Goal: Task Accomplishment & Management: Manage account settings

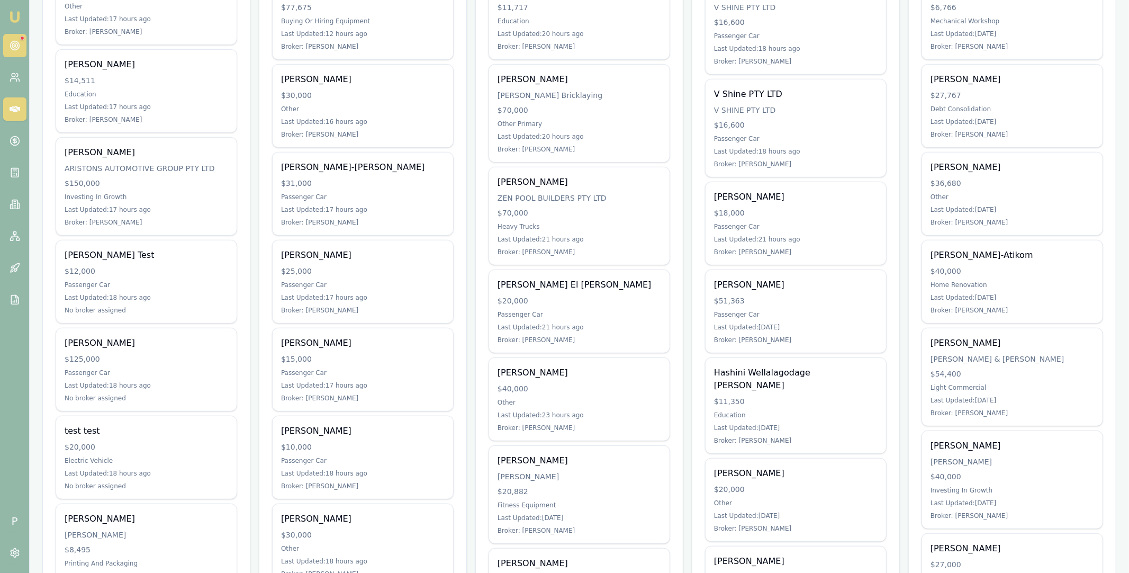
click at [21, 49] on link at bounding box center [14, 45] width 23 height 23
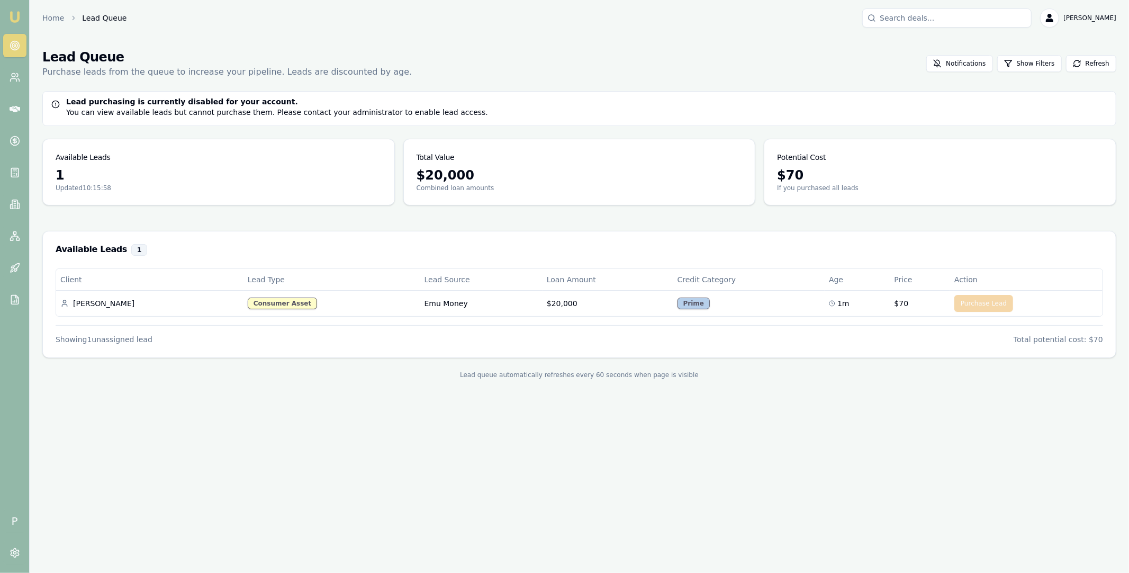
click at [267, 71] on p "Purchase leads from the queue to increase your pipeline. Leads are discounted b…" at bounding box center [226, 72] width 369 height 13
click at [403, 67] on div "Lead Queue Purchase leads from the queue to increase your pipeline. Leads are d…" at bounding box center [579, 64] width 1074 height 30
click at [991, 214] on main "Lead Queue Purchase leads from the queue to increase your pipeline. Leads are d…" at bounding box center [579, 214] width 1099 height 356
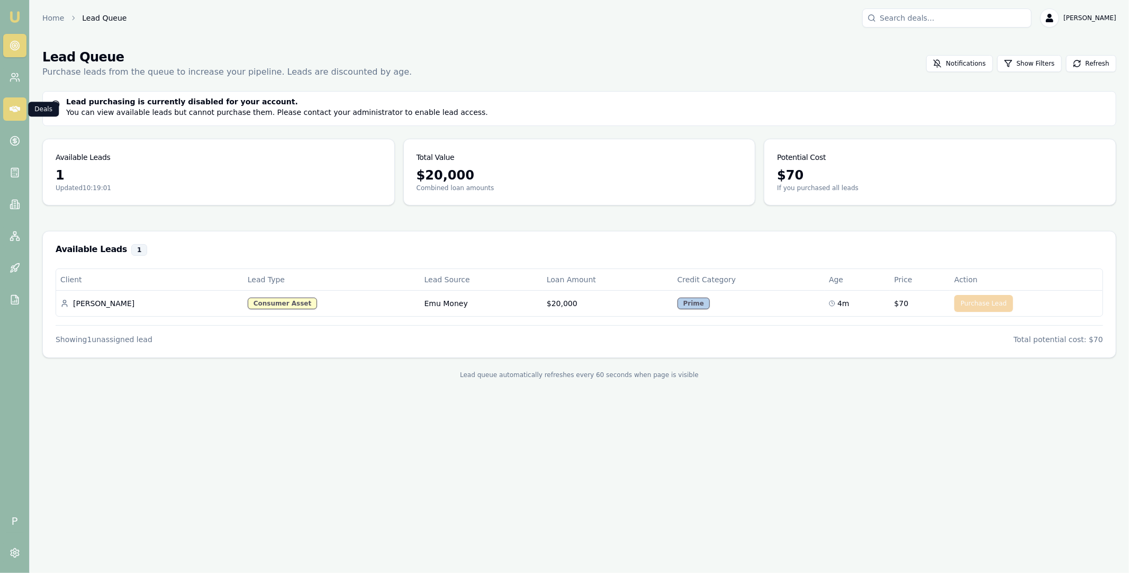
click at [16, 109] on icon at bounding box center [15, 109] width 11 height 11
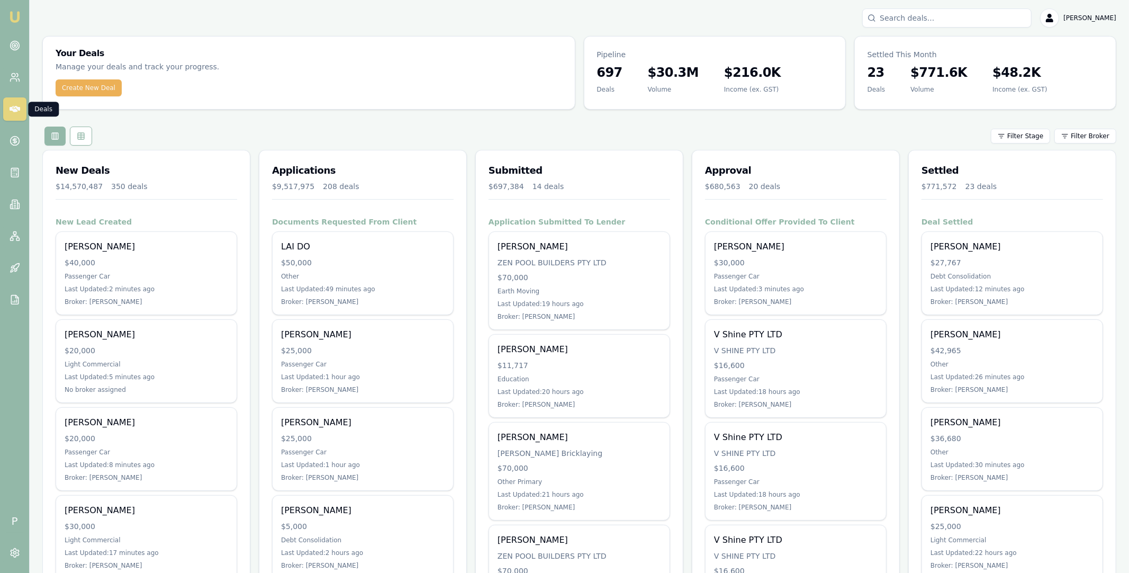
click at [707, 132] on div "Filter Stage Filter Broker" at bounding box center [579, 135] width 1074 height 19
click at [19, 48] on circle at bounding box center [14, 45] width 9 height 9
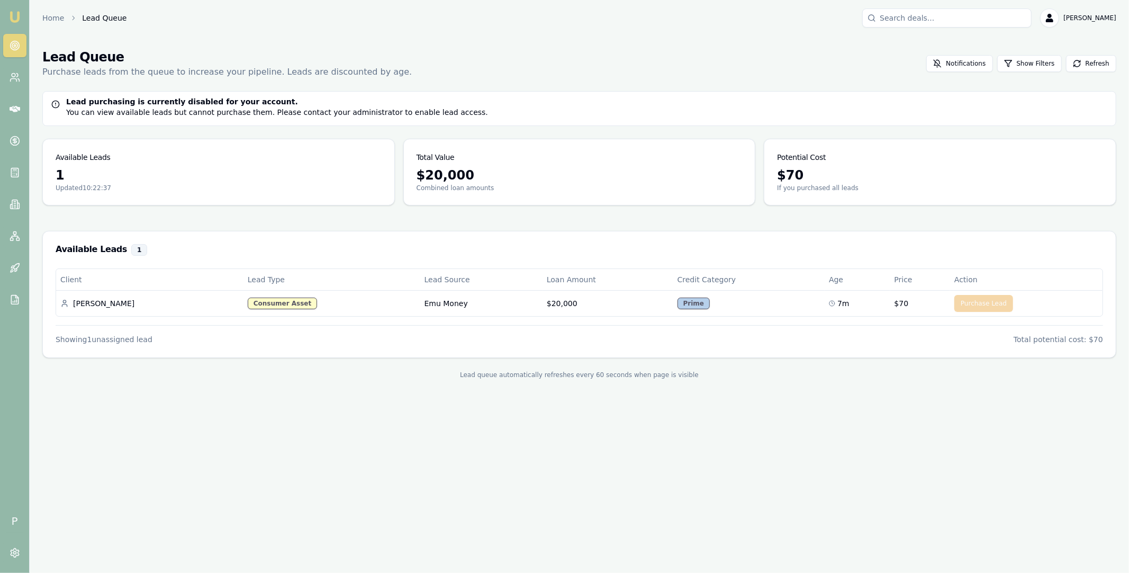
click at [14, 43] on circle at bounding box center [14, 45] width 5 height 5
click at [15, 104] on icon at bounding box center [15, 109] width 11 height 11
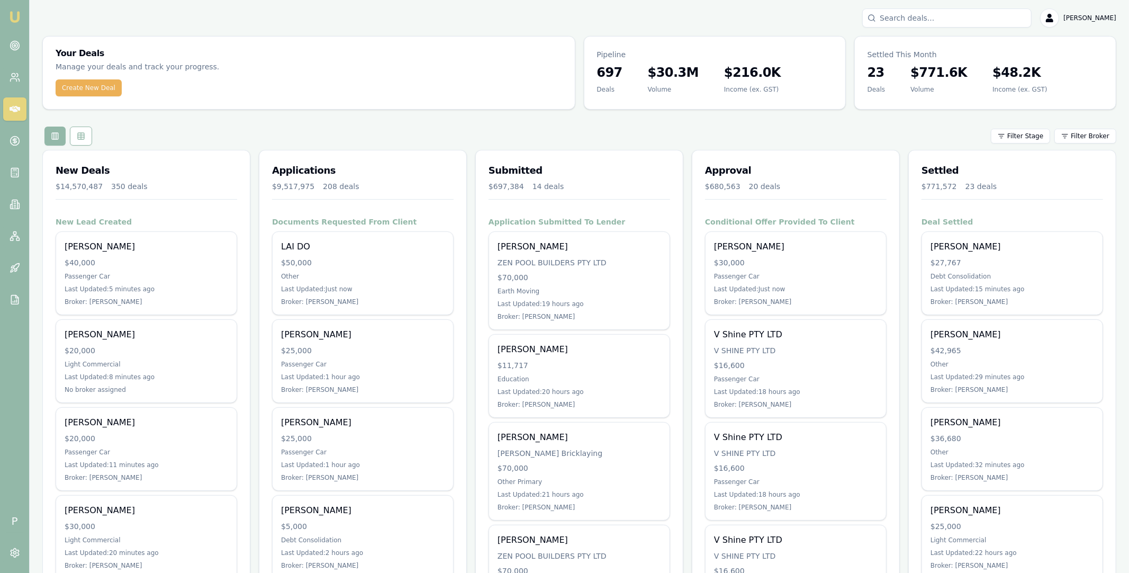
scroll to position [80, 0]
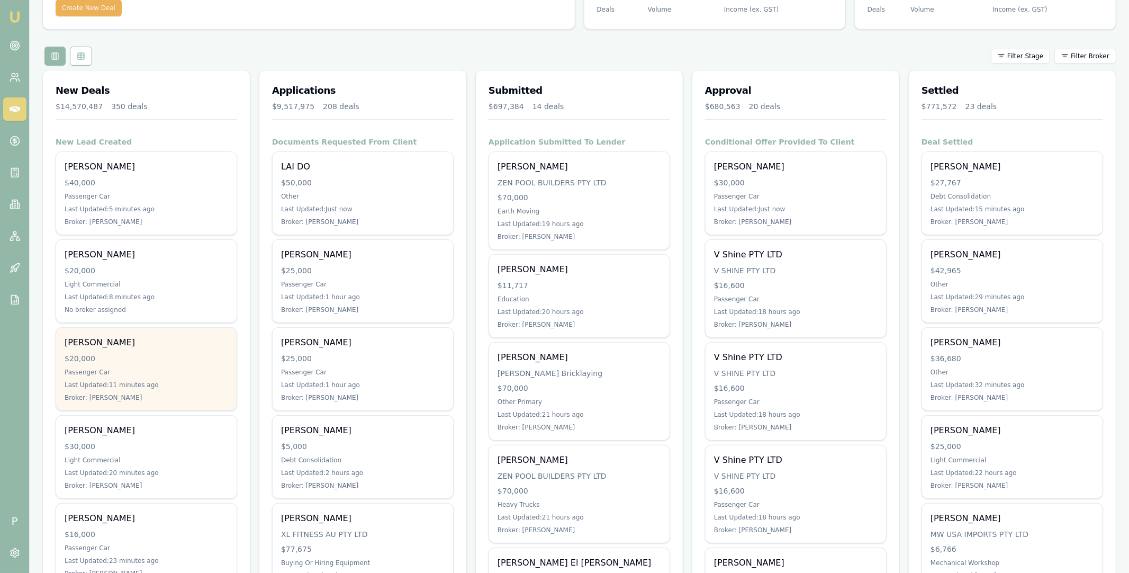
click at [186, 350] on div "Ashlea Farrugia $20,000 Passenger Car Last Updated: 11 minutes ago Broker: Stev…" at bounding box center [146, 369] width 180 height 83
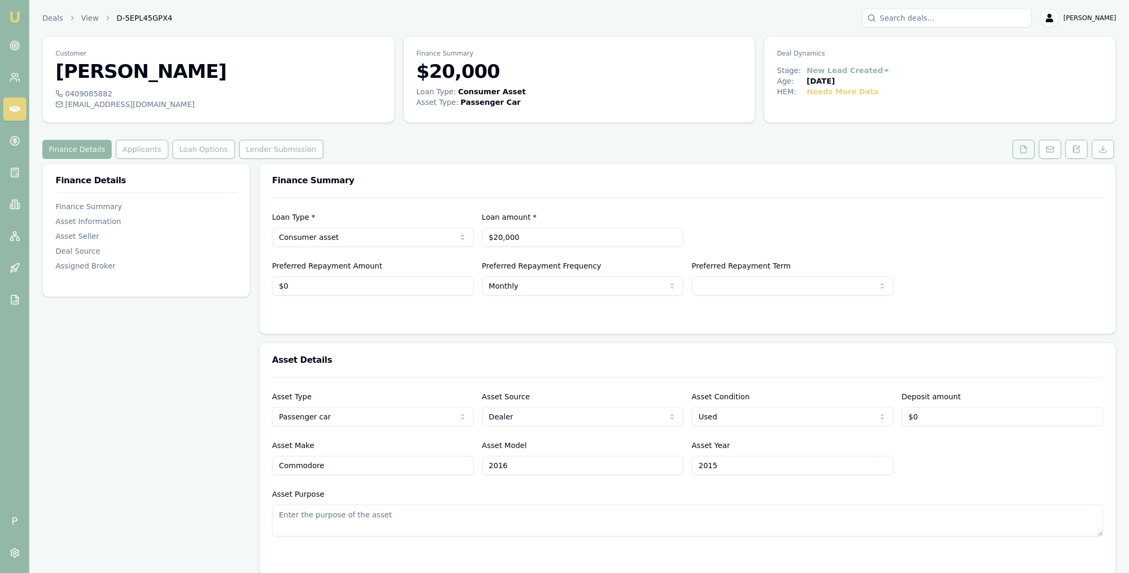
click at [1022, 149] on icon at bounding box center [1023, 149] width 8 height 8
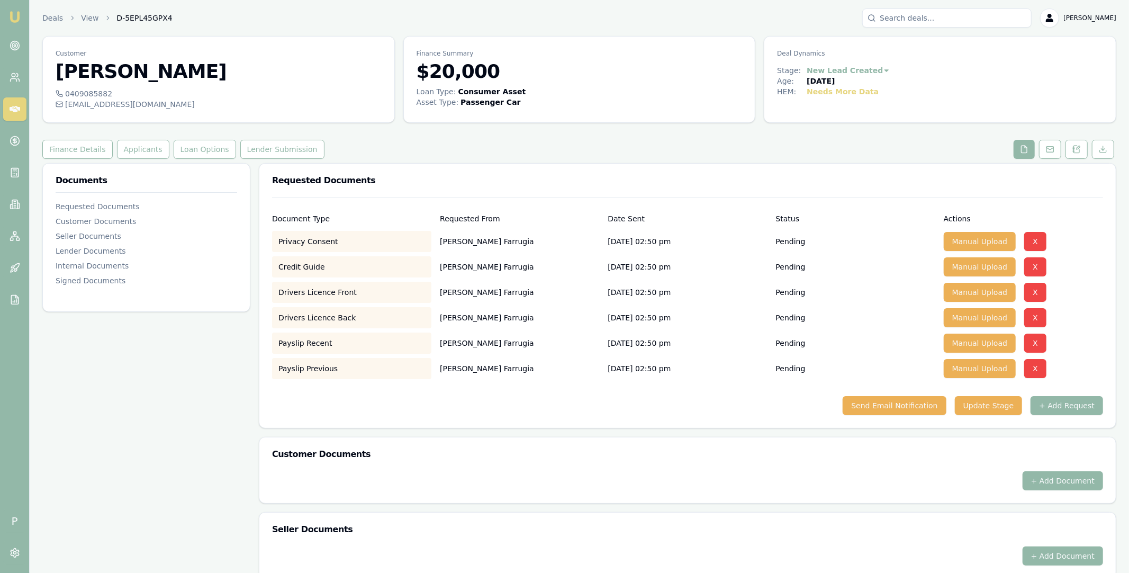
click at [15, 110] on icon at bounding box center [15, 109] width 11 height 6
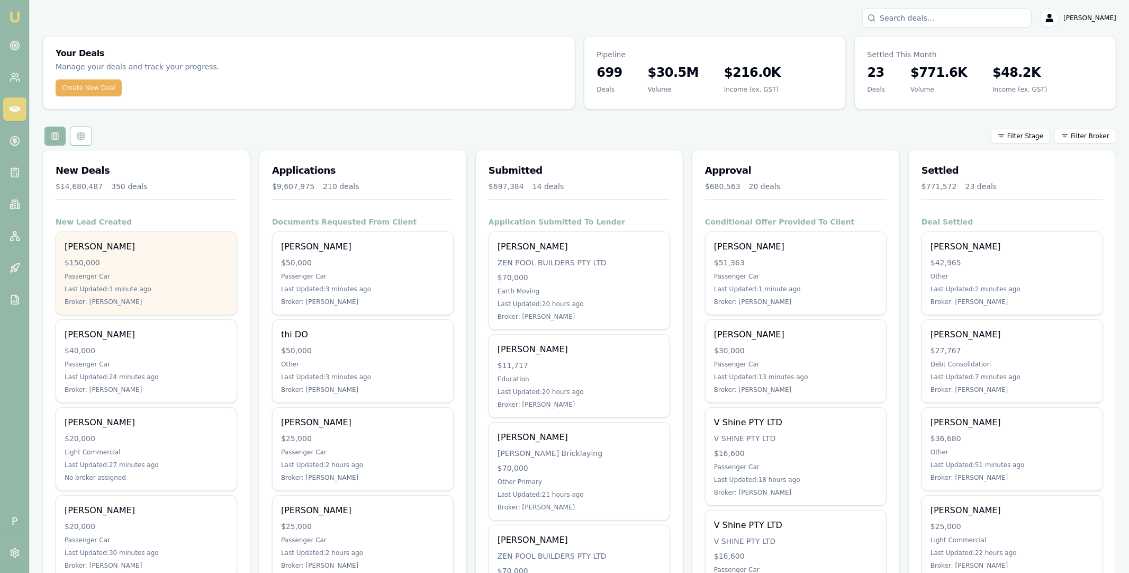
click at [143, 257] on div "$150,000" at bounding box center [147, 262] width 164 height 11
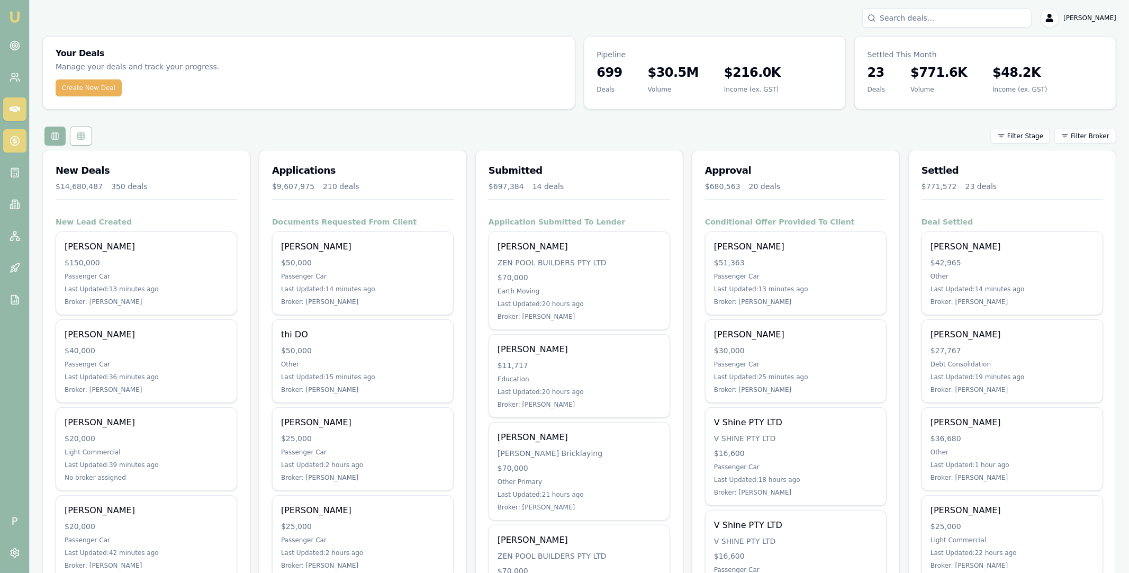
click at [15, 142] on icon at bounding box center [15, 141] width 4 height 4
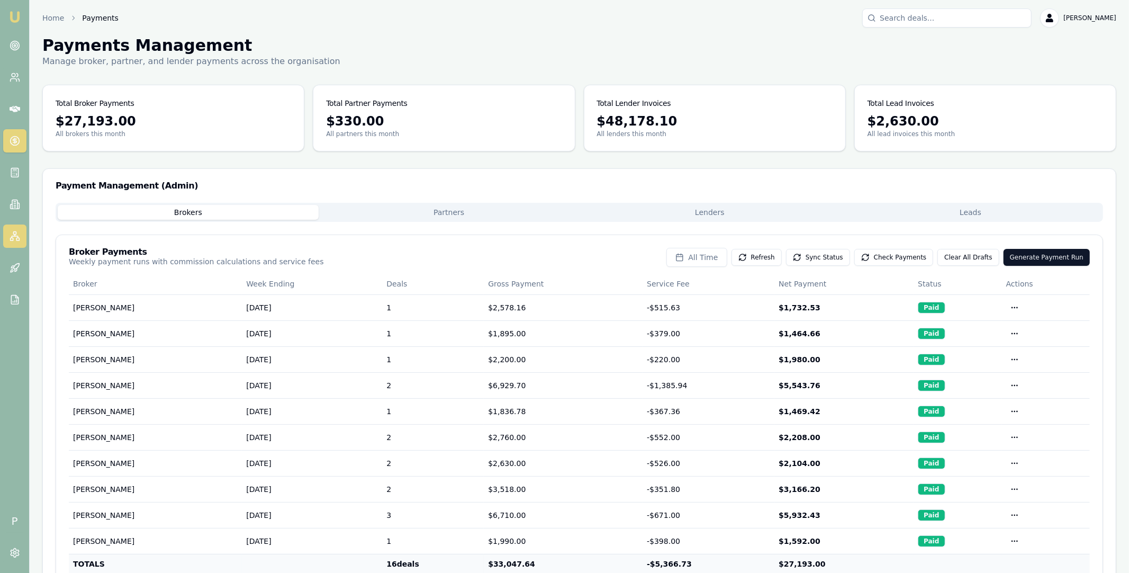
click at [17, 240] on rect at bounding box center [17, 239] width 3 height 3
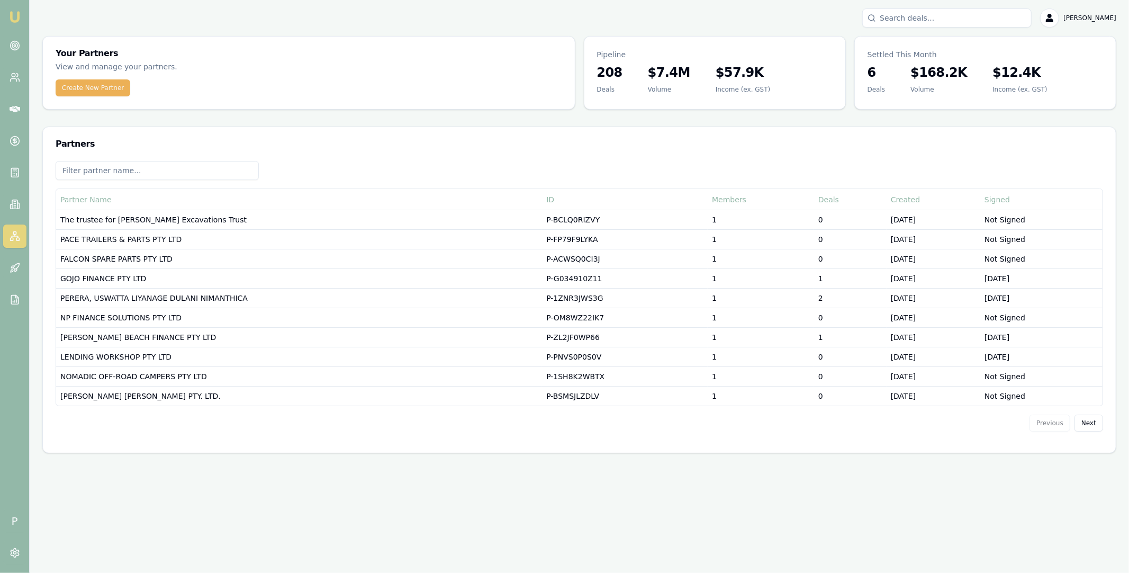
click at [180, 171] on input at bounding box center [157, 170] width 203 height 19
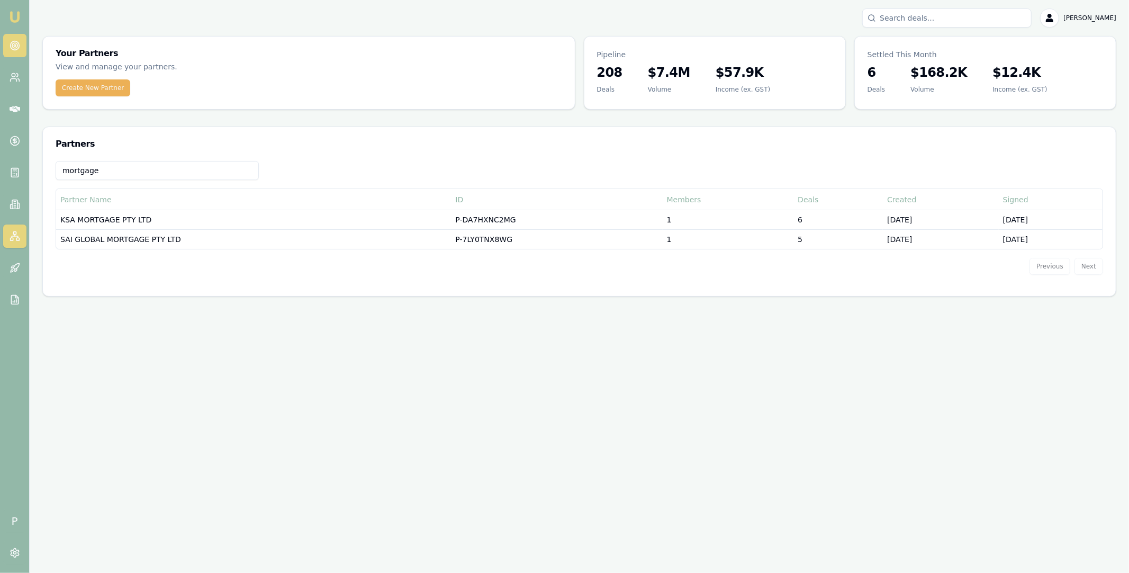
type input "mortgage"
click at [18, 48] on icon at bounding box center [15, 45] width 11 height 11
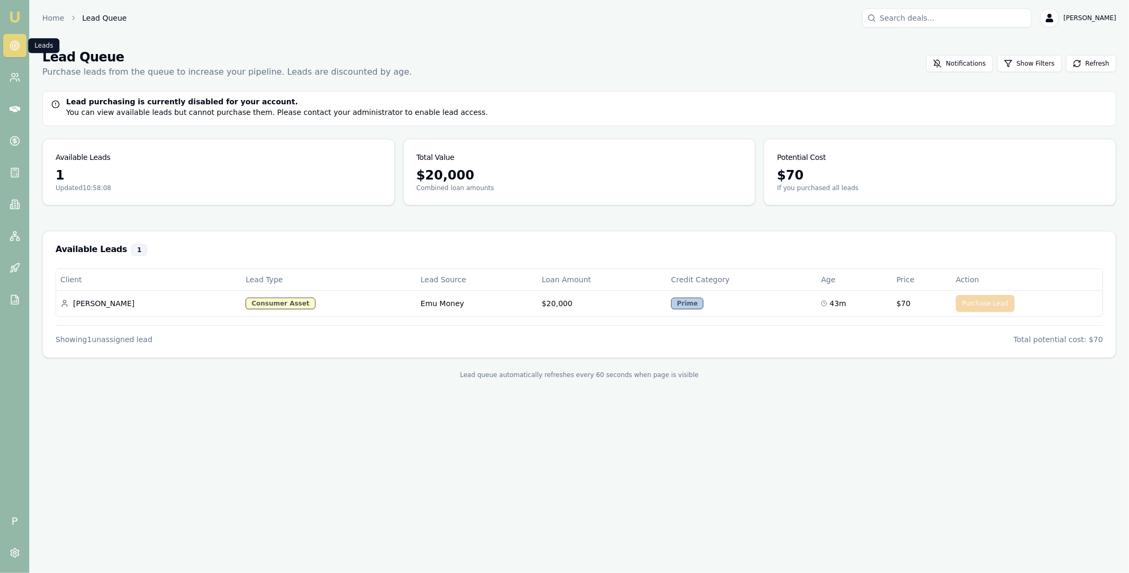
click at [935, 20] on input "Search deals" at bounding box center [946, 17] width 169 height 19
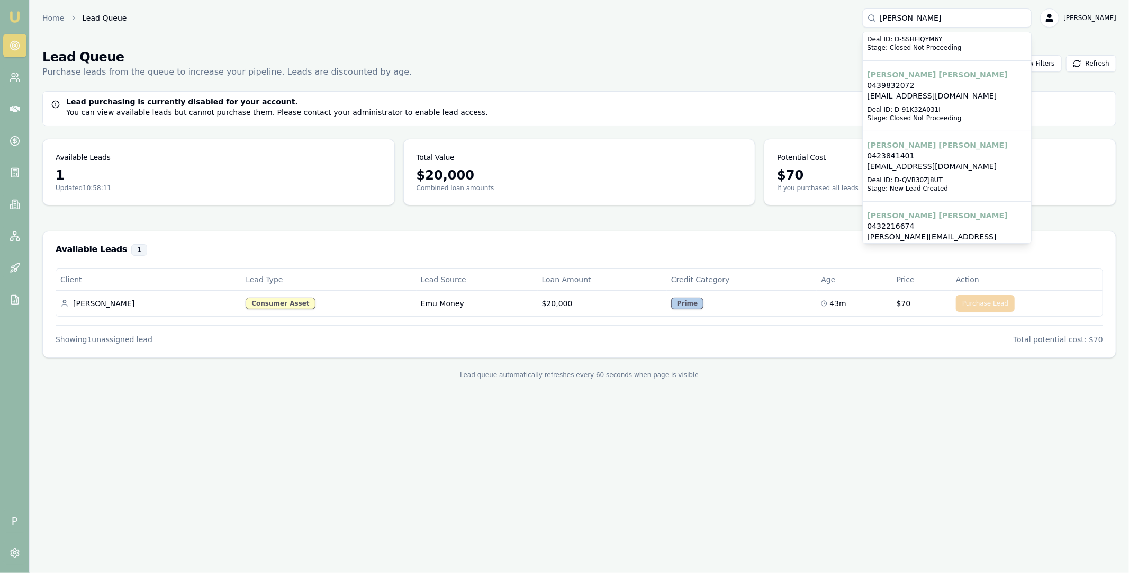
scroll to position [282, 0]
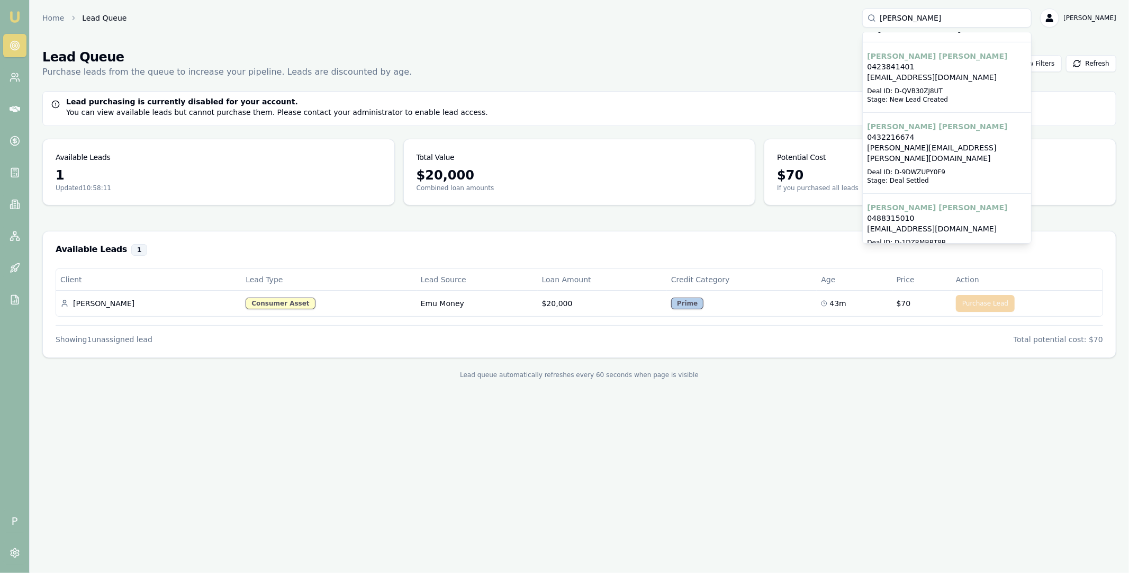
type input "jeff"
click at [932, 202] on p "Jeffrey Dickason" at bounding box center [947, 207] width 160 height 11
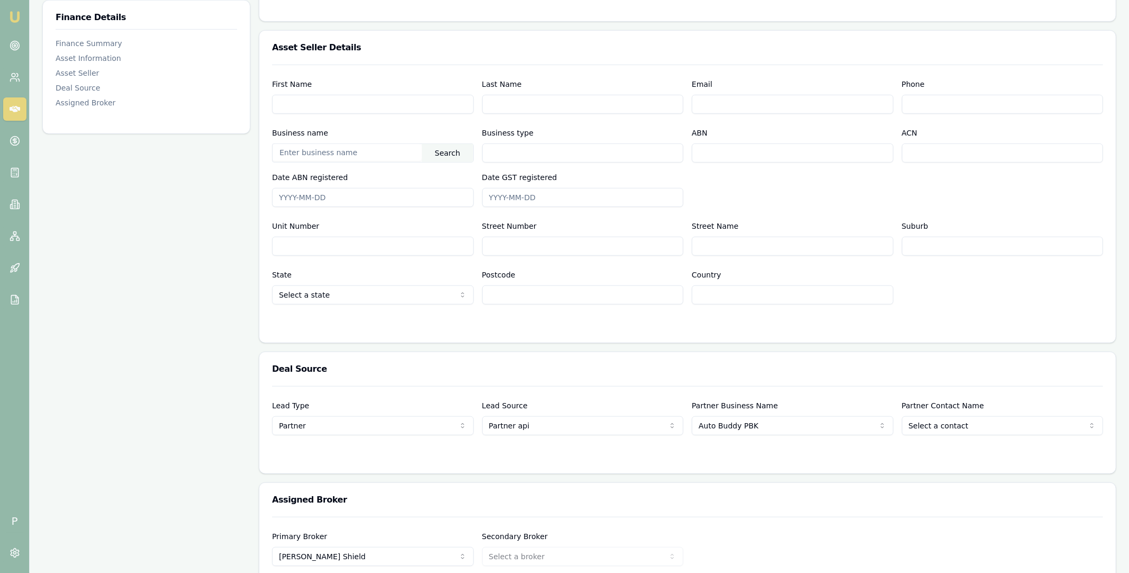
scroll to position [604, 0]
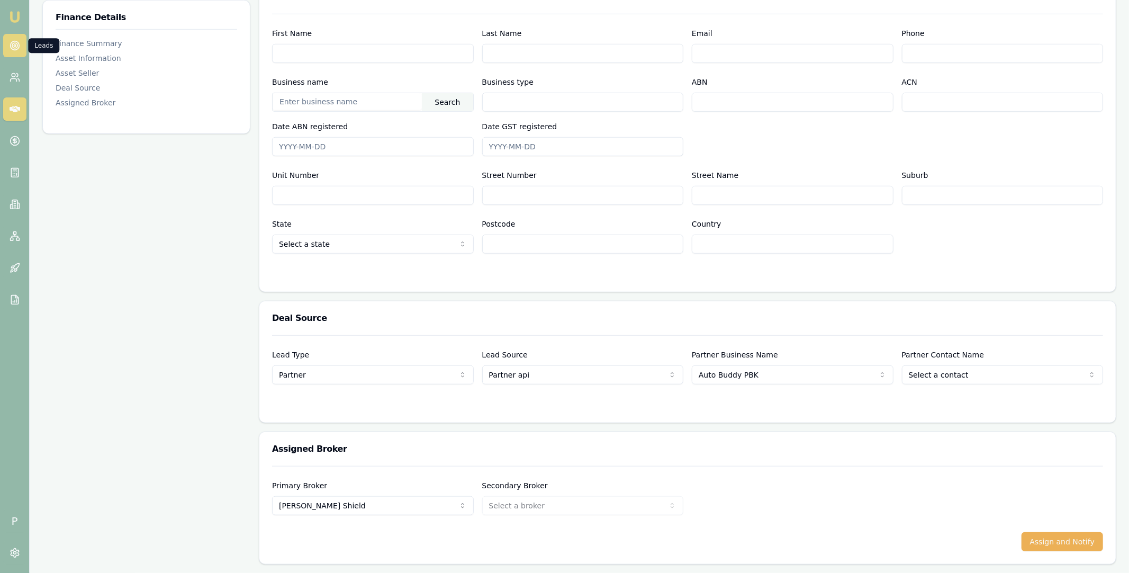
click at [15, 46] on circle at bounding box center [15, 45] width 2 height 2
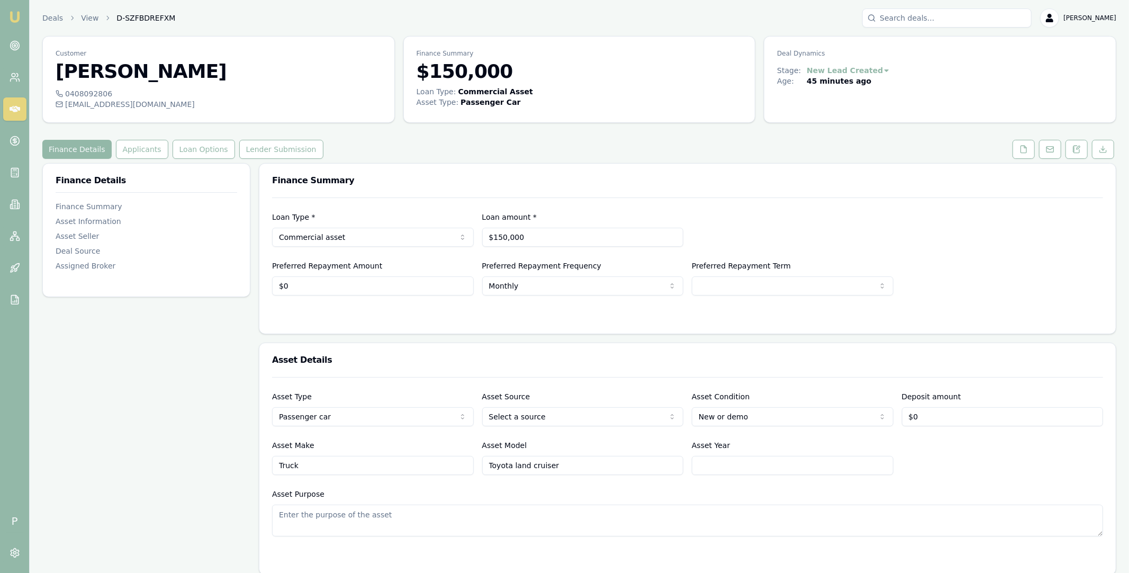
click at [16, 113] on icon at bounding box center [15, 109] width 11 height 11
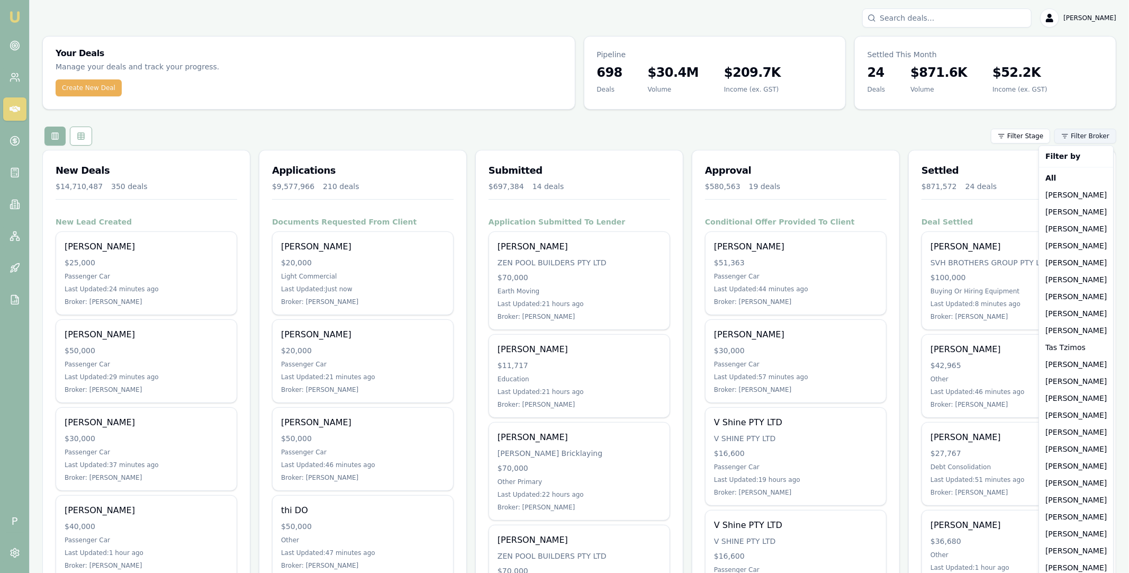
click at [1082, 137] on html "Emu Broker P Matt Leeburn Toggle Menu Your Deals Manage your deals and track yo…" at bounding box center [564, 286] width 1129 height 573
click at [1067, 400] on div "[PERSON_NAME]" at bounding box center [1076, 398] width 70 height 17
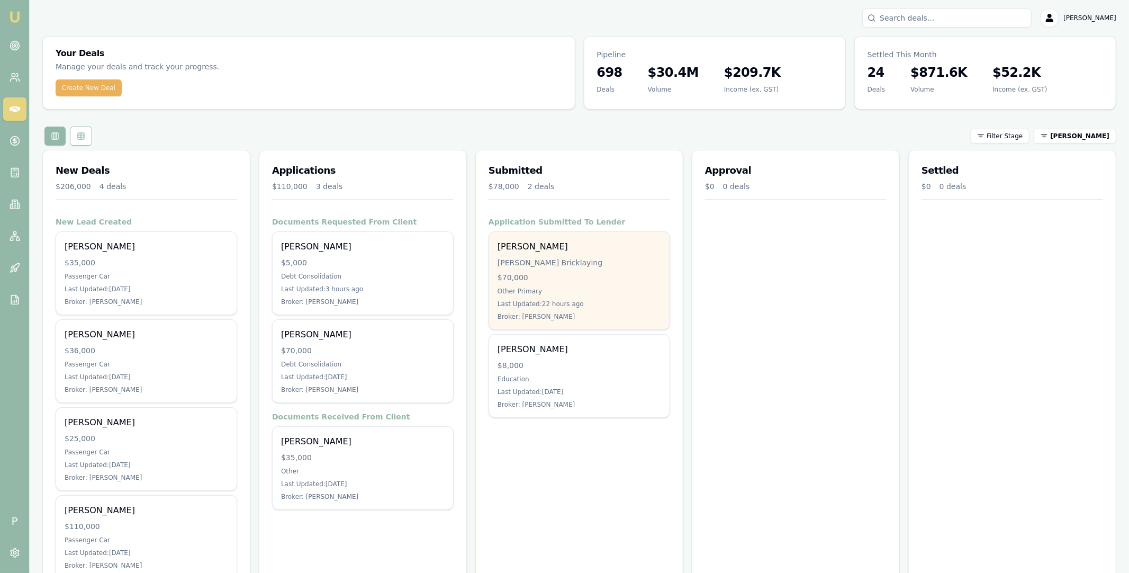
click at [584, 258] on div "Keily Bricklaying" at bounding box center [579, 262] width 164 height 11
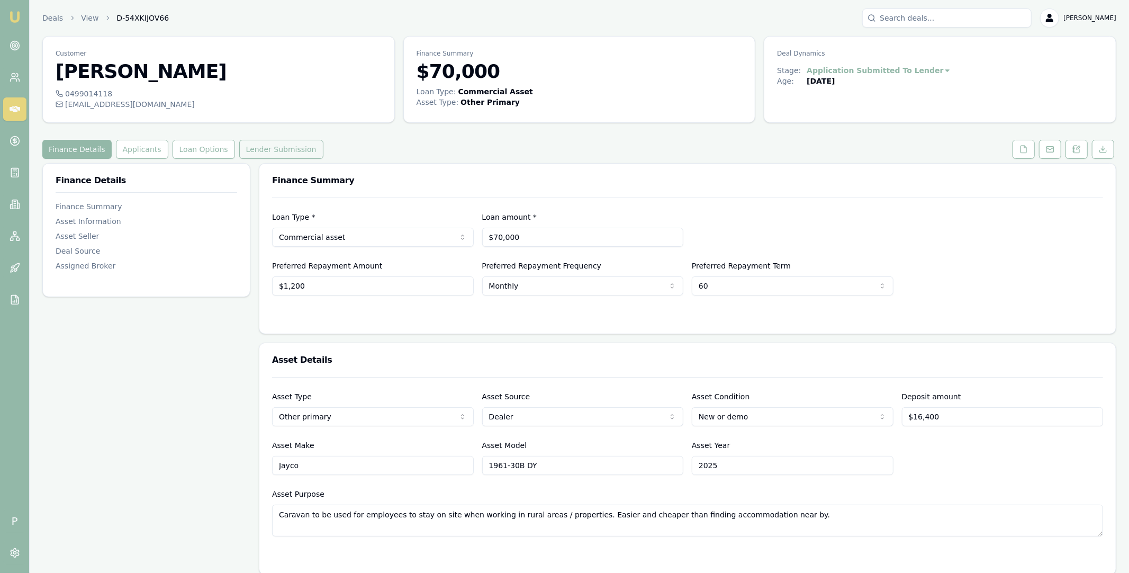
click at [292, 149] on button "Lender Submission" at bounding box center [281, 149] width 84 height 19
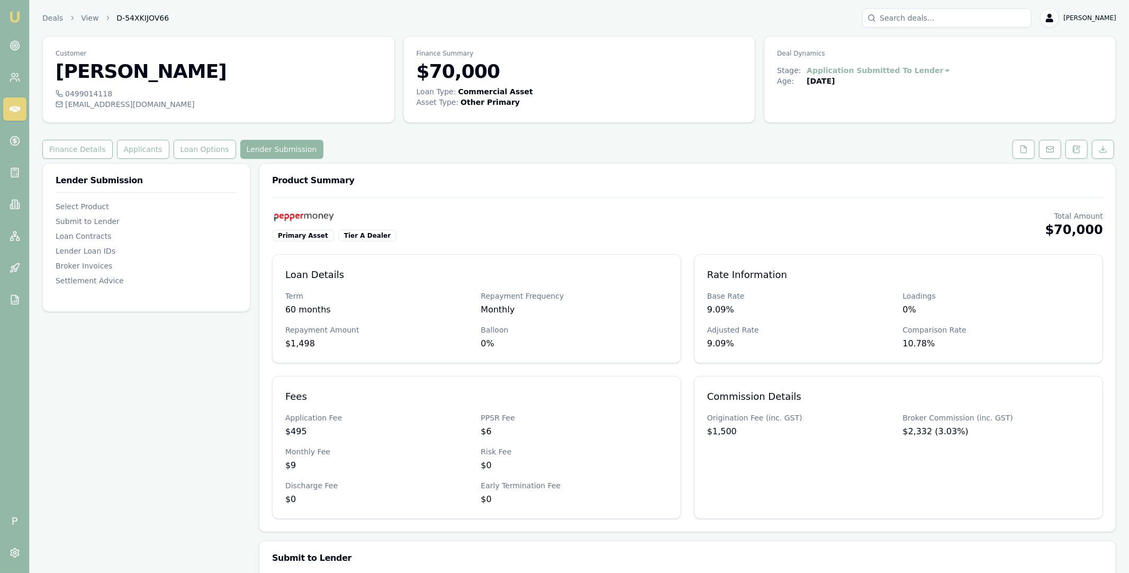
click at [372, 147] on div "Finance Details Applicants Loan Options Lender Submission" at bounding box center [579, 149] width 1074 height 19
click at [15, 111] on icon at bounding box center [15, 109] width 11 height 6
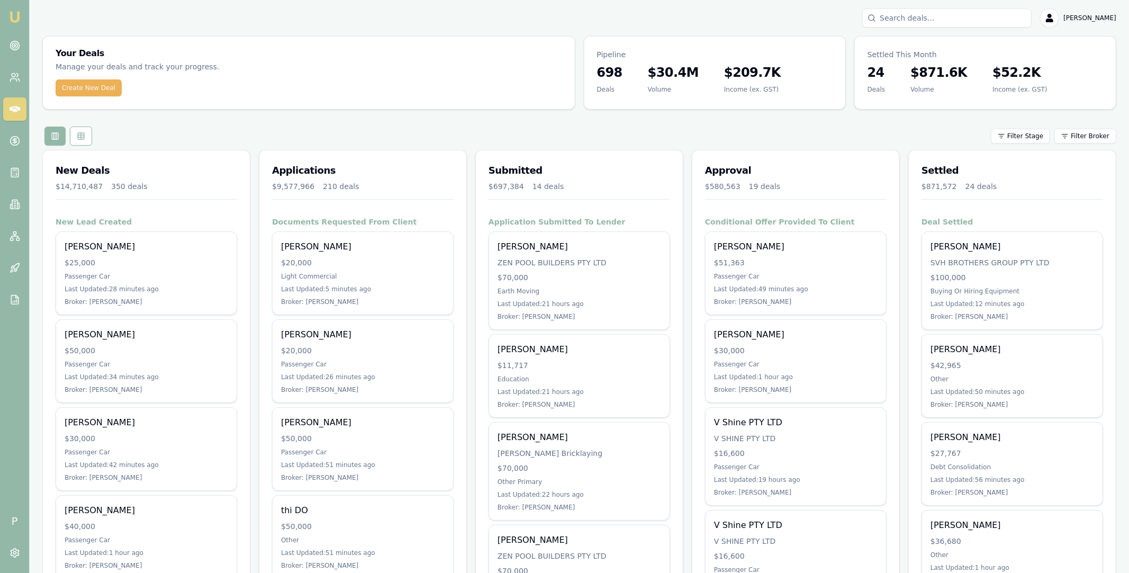
click at [957, 17] on input "Search deals" at bounding box center [946, 17] width 169 height 19
click at [1081, 137] on html "Emu Broker P Matt Leeburn Toggle Menu Your Deals Manage your deals and track yo…" at bounding box center [564, 286] width 1129 height 573
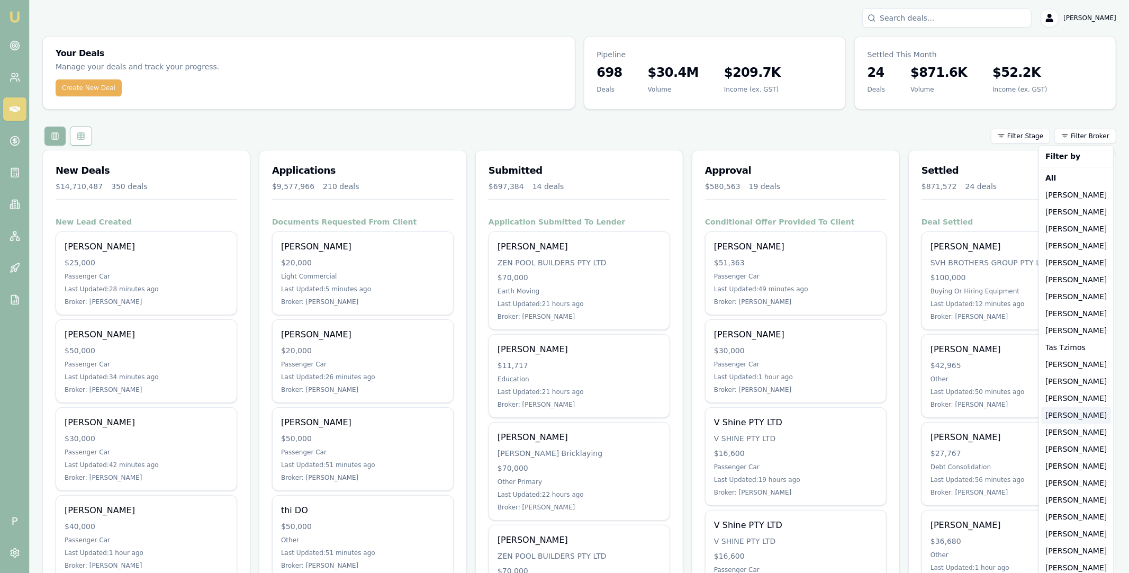
click at [1072, 416] on div "[PERSON_NAME]" at bounding box center [1076, 414] width 70 height 17
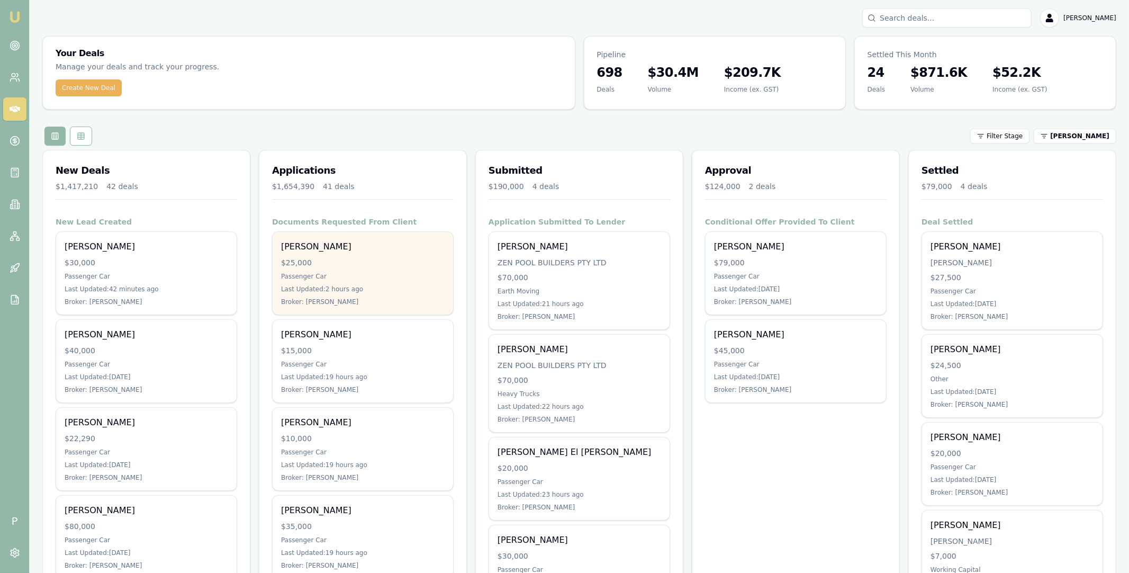
click at [344, 257] on div "$25,000" at bounding box center [363, 262] width 164 height 11
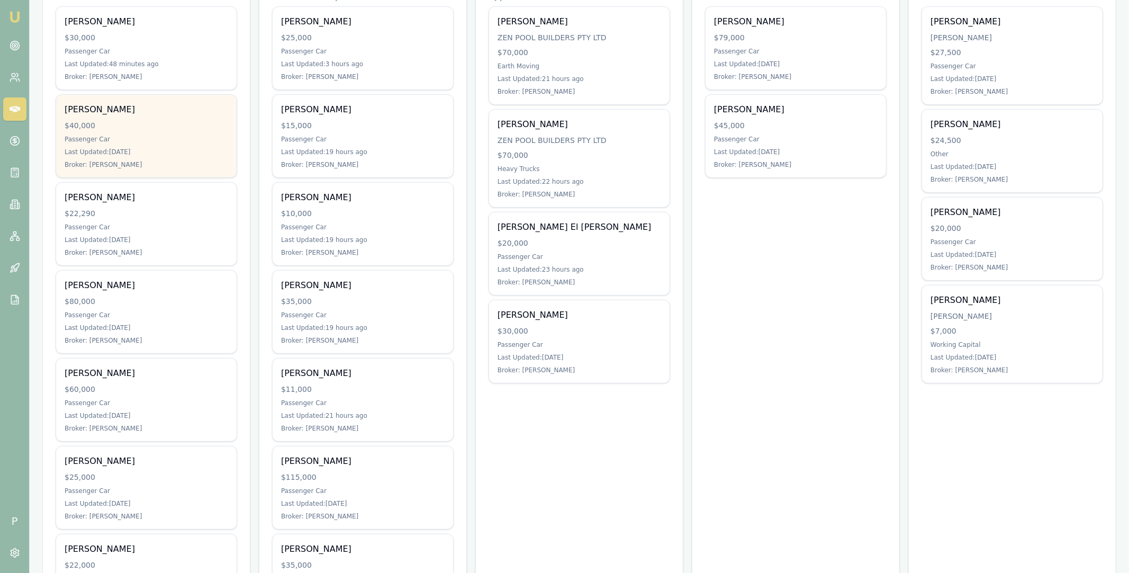
scroll to position [242, 0]
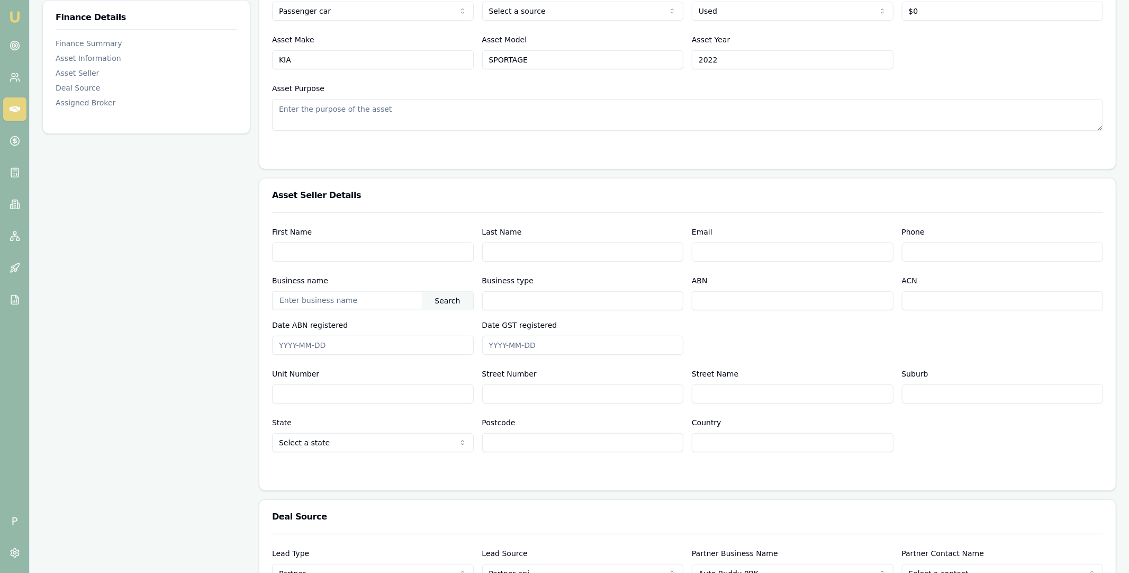
scroll to position [604, 0]
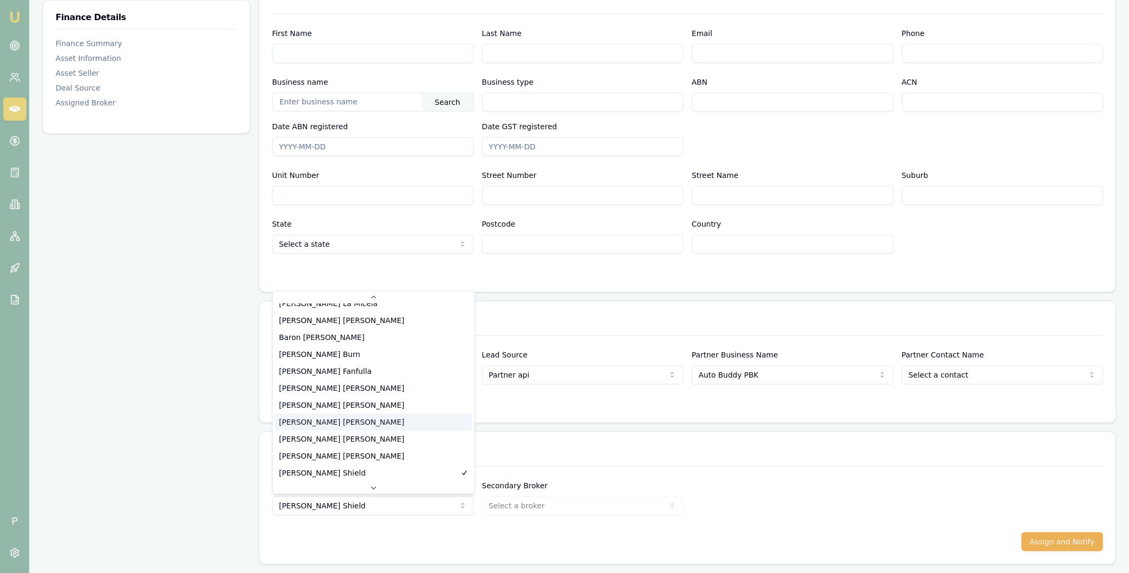
scroll to position [203, 0]
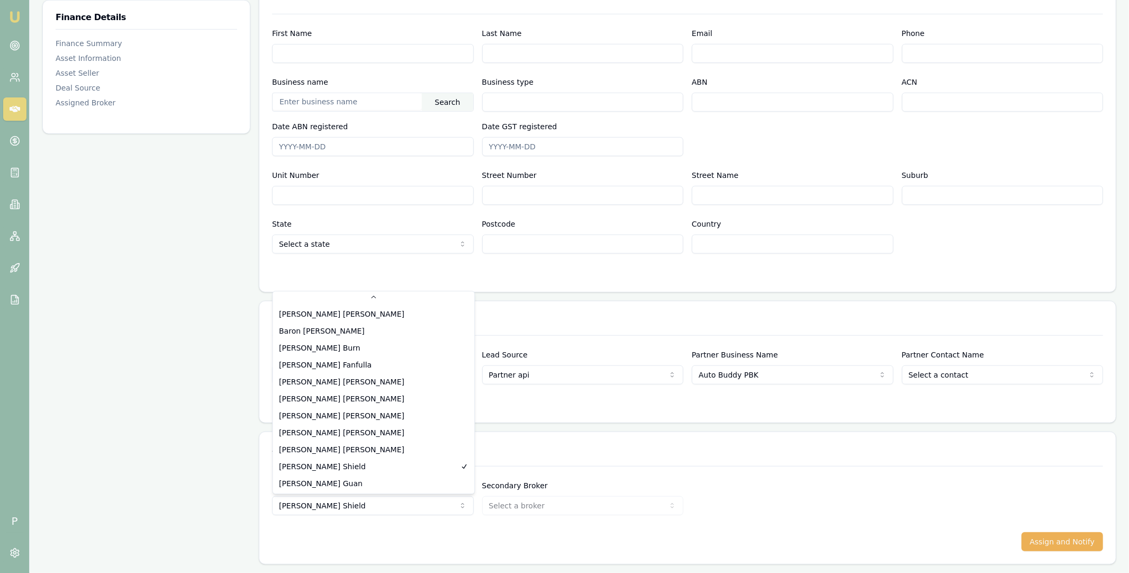
select select "U-8KX7AS190Y"
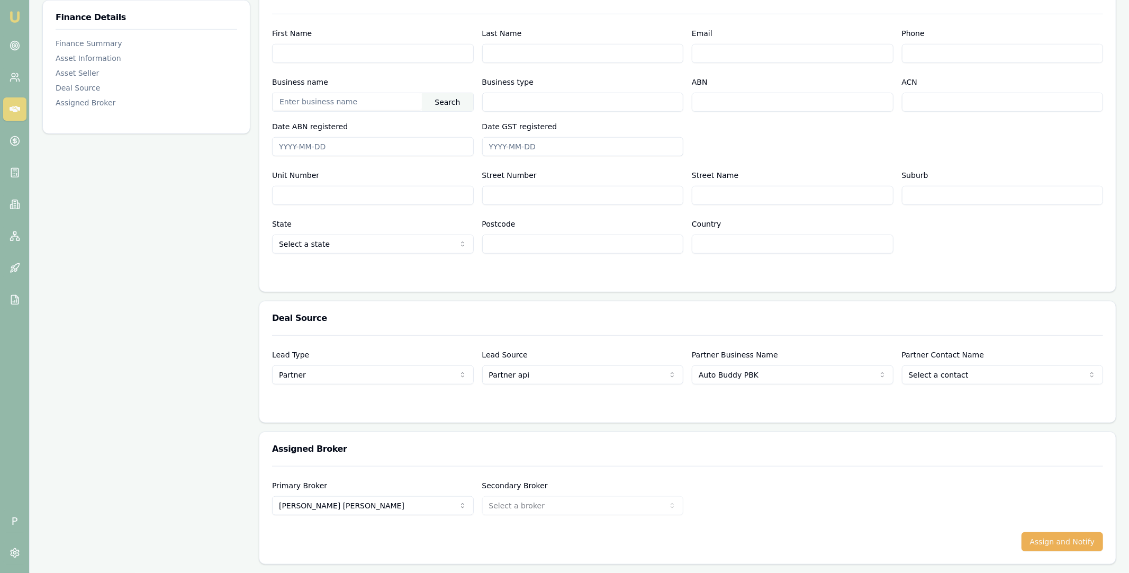
click at [695, 496] on div "Primary Broker [PERSON_NAME] Tas Tzimos [PERSON_NAME] [PERSON_NAME] [PERSON_NAM…" at bounding box center [687, 497] width 831 height 36
click at [1053, 544] on button "Assign and Notify" at bounding box center [1061, 541] width 81 height 19
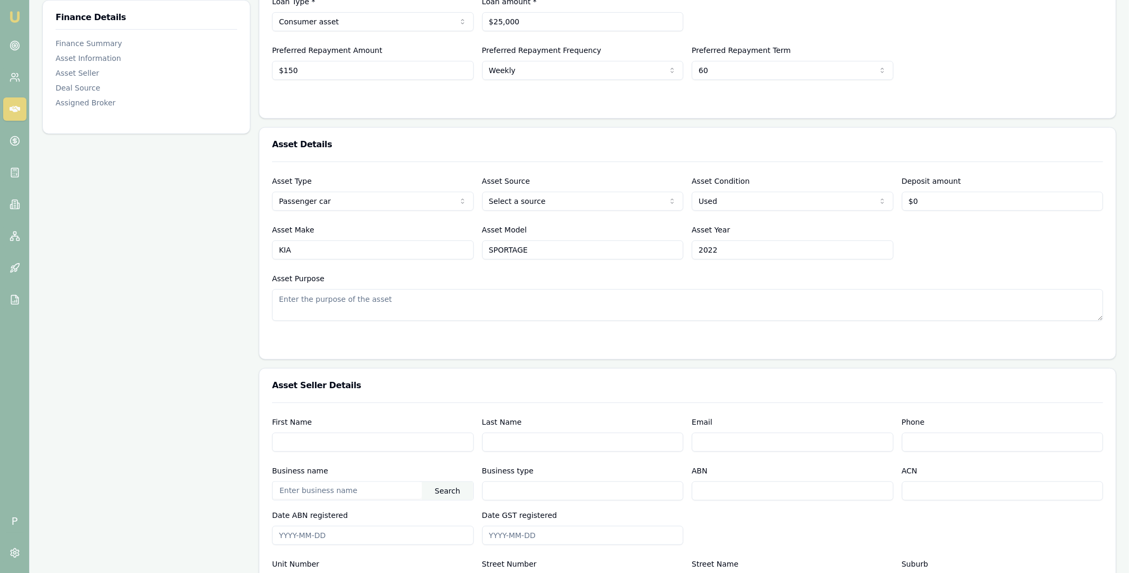
scroll to position [0, 0]
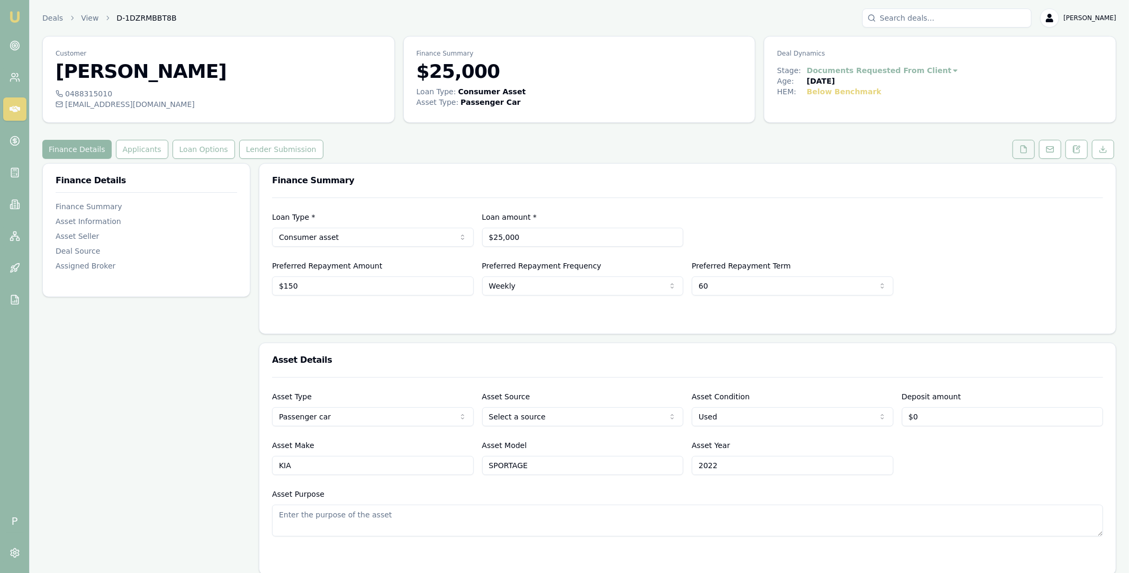
click at [1016, 150] on button at bounding box center [1023, 149] width 22 height 19
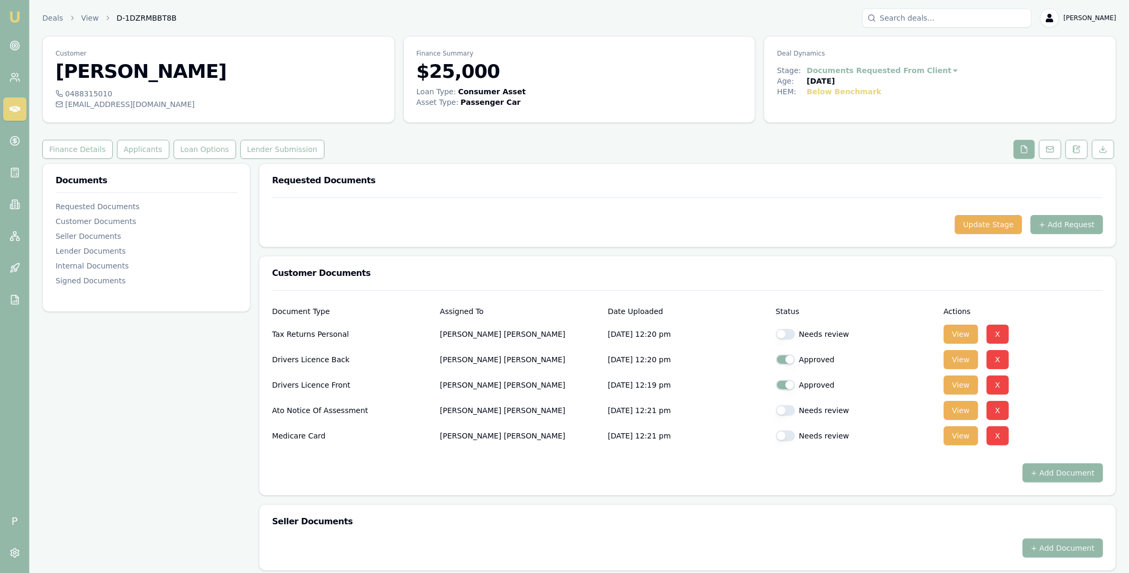
click at [979, 18] on input "Search deals" at bounding box center [946, 17] width 169 height 19
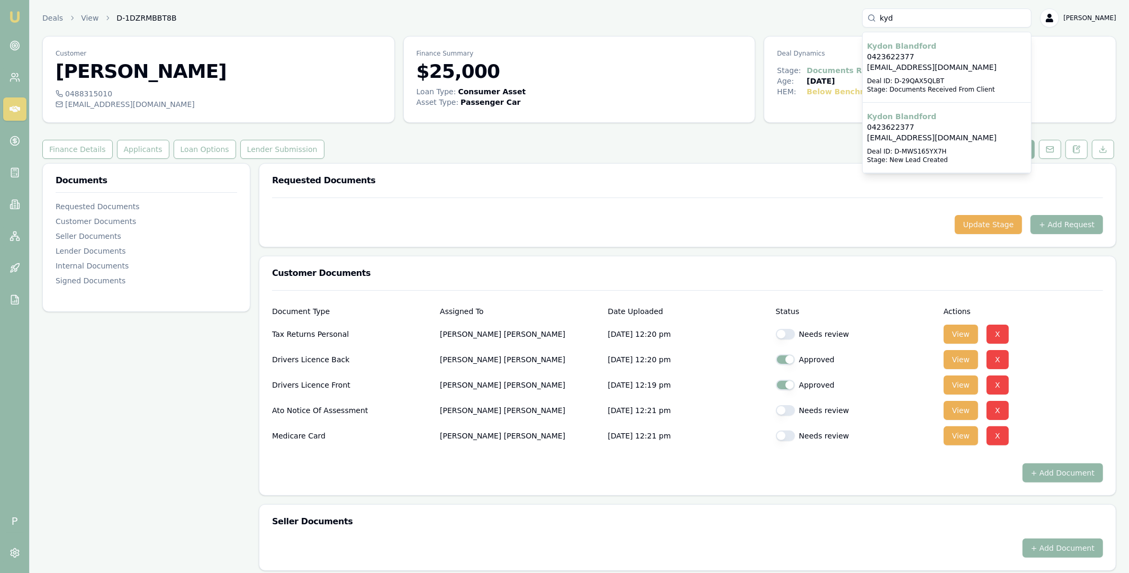
type input "kyd"
click at [930, 53] on p "0423622377" at bounding box center [947, 56] width 160 height 11
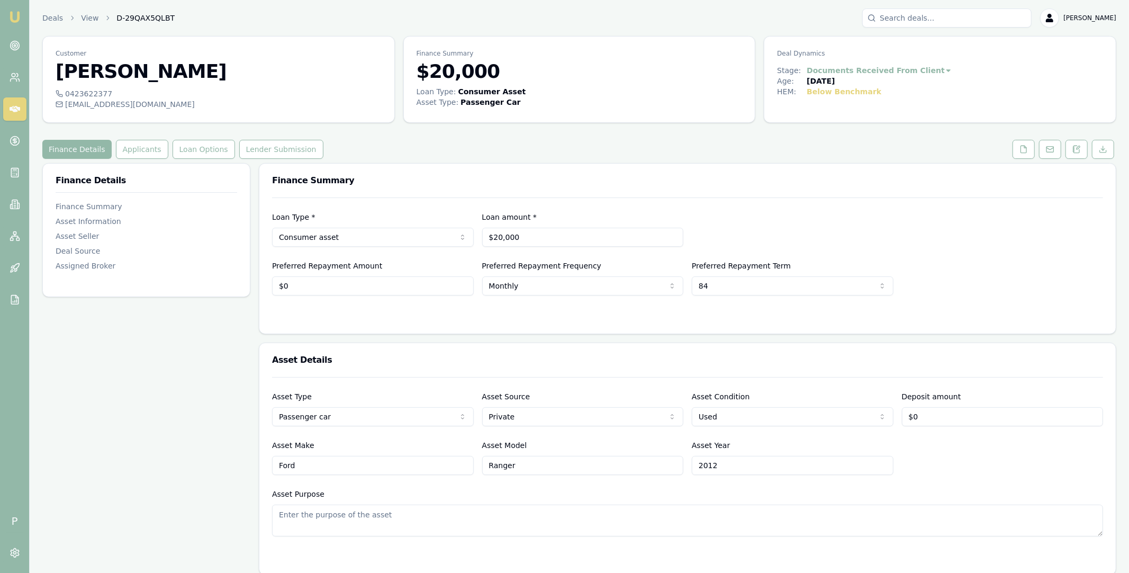
click at [151, 18] on span "D-29QAX5QLBT" at bounding box center [145, 18] width 58 height 11
copy span "D-29QAX5QLBT"
click at [918, 18] on input "Search deals" at bounding box center [946, 17] width 169 height 19
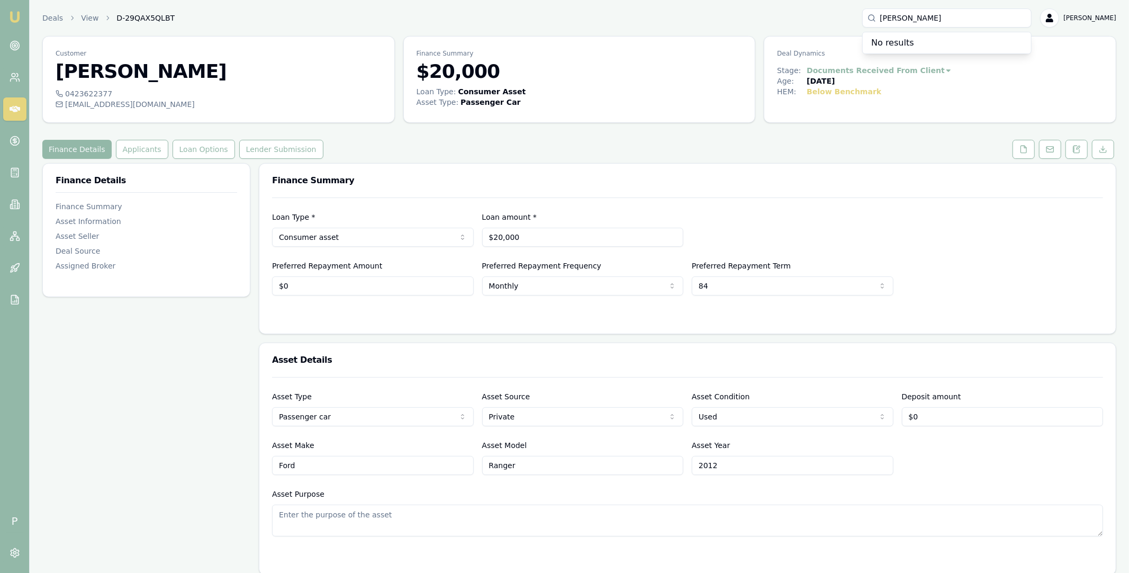
type input "anabel"
click at [16, 109] on icon at bounding box center [15, 109] width 11 height 6
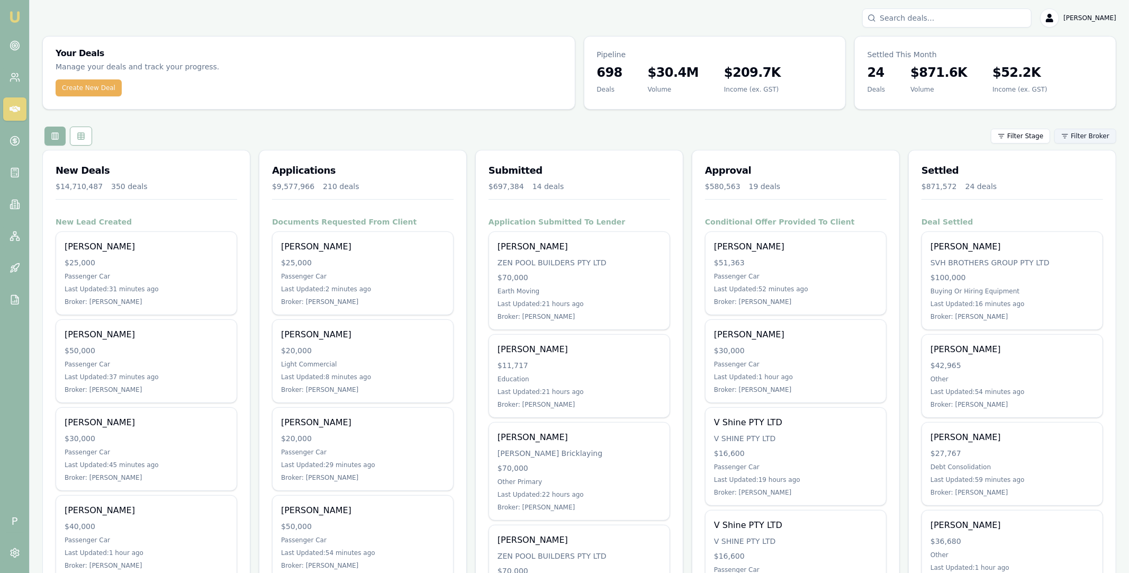
click at [1083, 137] on html "Emu Broker P Matt Leeburn Toggle Menu Your Deals Manage your deals and track yo…" at bounding box center [564, 286] width 1129 height 573
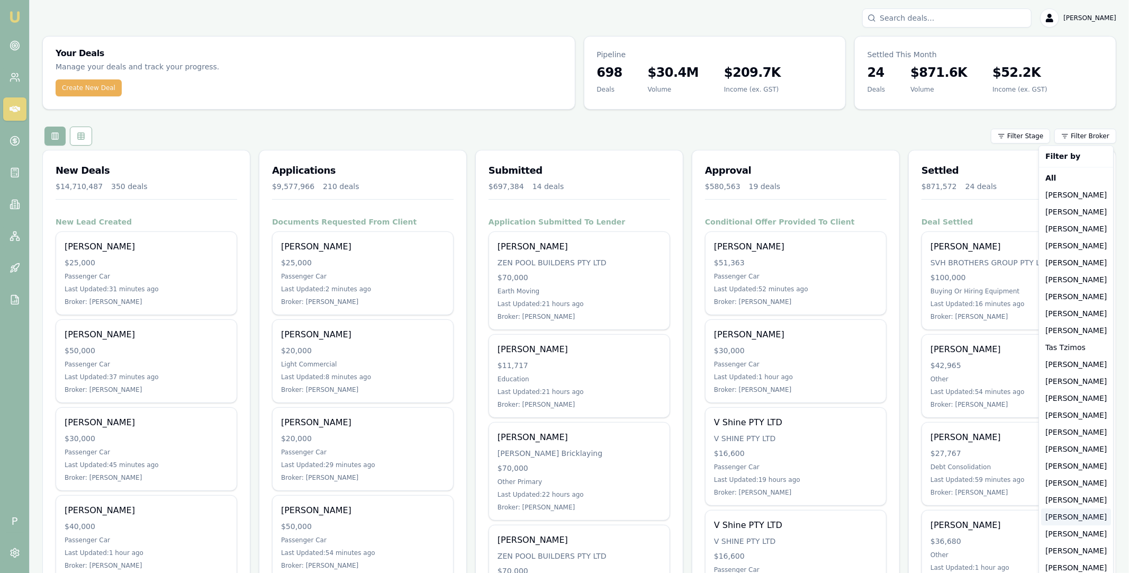
click at [1067, 518] on div "[PERSON_NAME]" at bounding box center [1076, 516] width 70 height 17
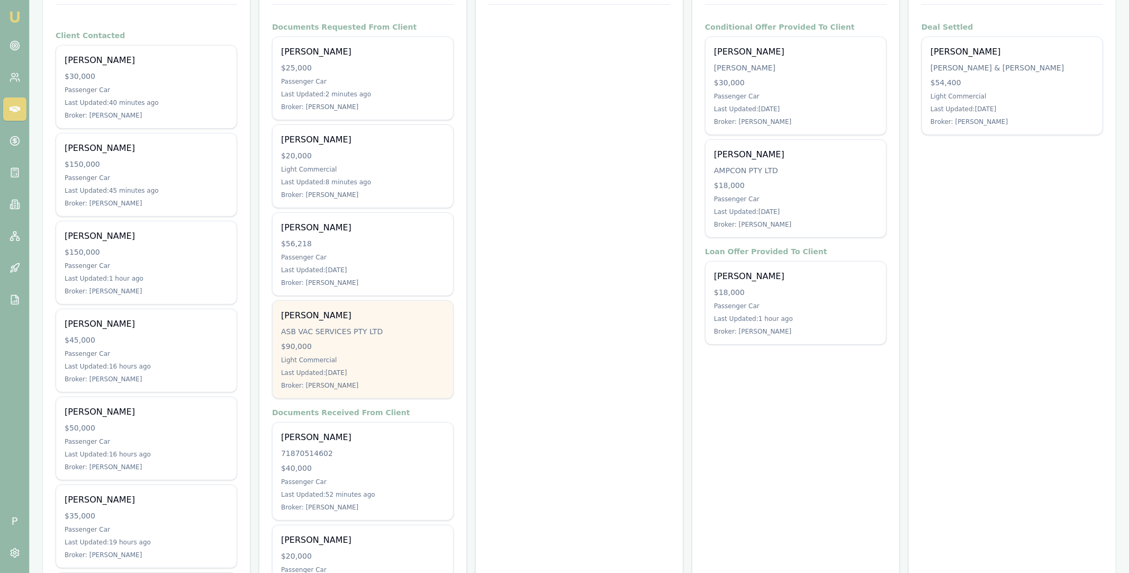
scroll to position [241, 0]
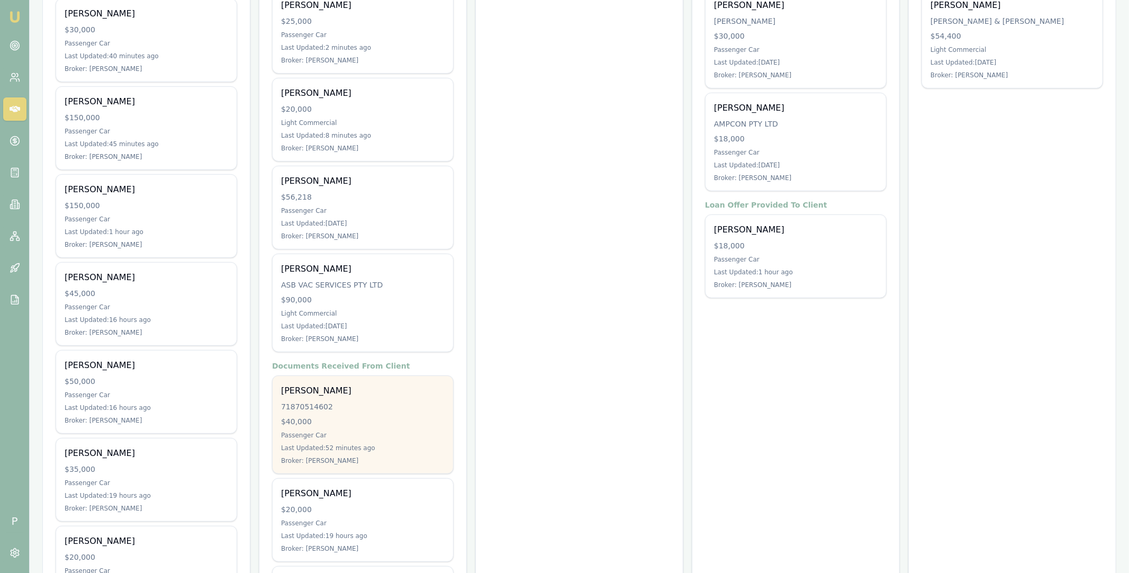
click at [374, 400] on div "Annabelle Isaac 71870514602 $40,000 Passenger Car Last Updated: 52 minutes ago …" at bounding box center [363, 424] width 180 height 97
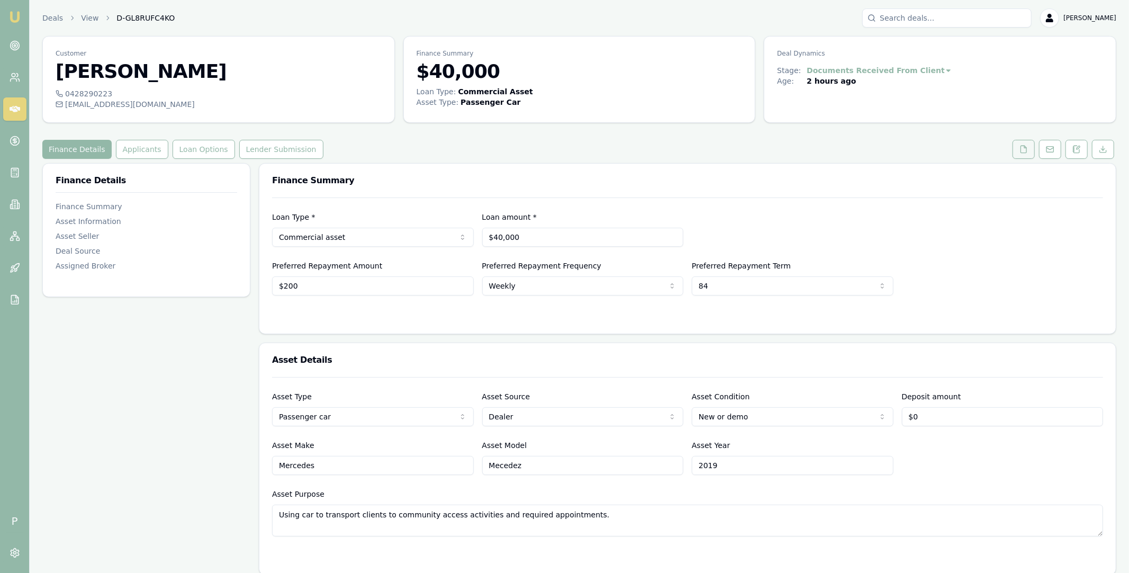
click at [1022, 151] on icon at bounding box center [1023, 149] width 8 height 8
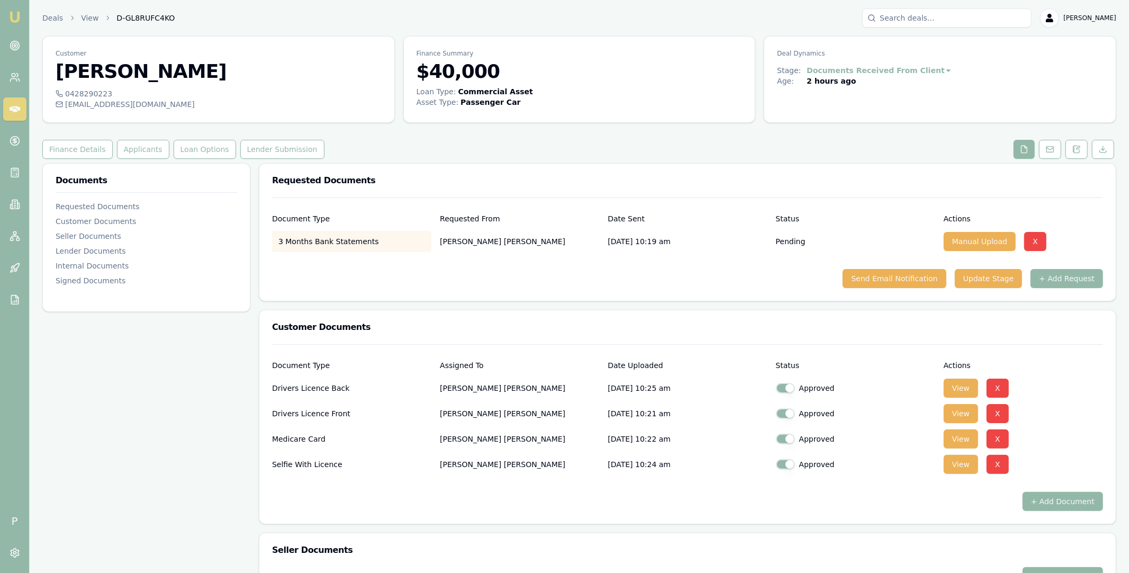
click at [156, 18] on span "D-GL8RUFC4KO" at bounding box center [145, 18] width 58 height 11
copy span "D-GL8RUFC4KO"
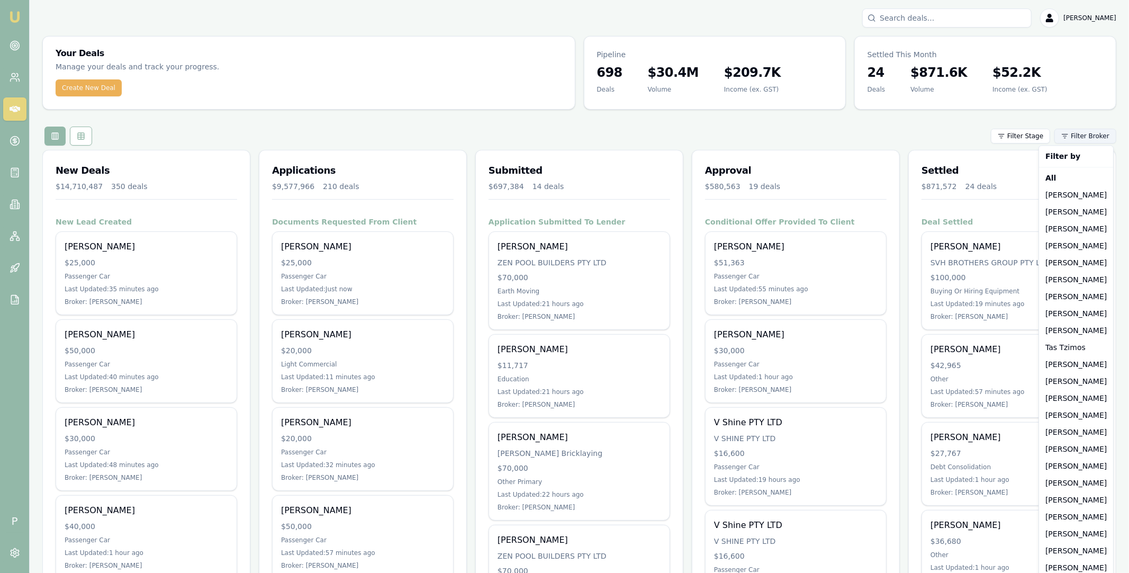
click at [1092, 143] on html "Emu Broker P [PERSON_NAME] Toggle Menu Your Deals Manage your deals and track y…" at bounding box center [564, 286] width 1129 height 573
click at [1067, 513] on div "[PERSON_NAME]" at bounding box center [1076, 516] width 70 height 17
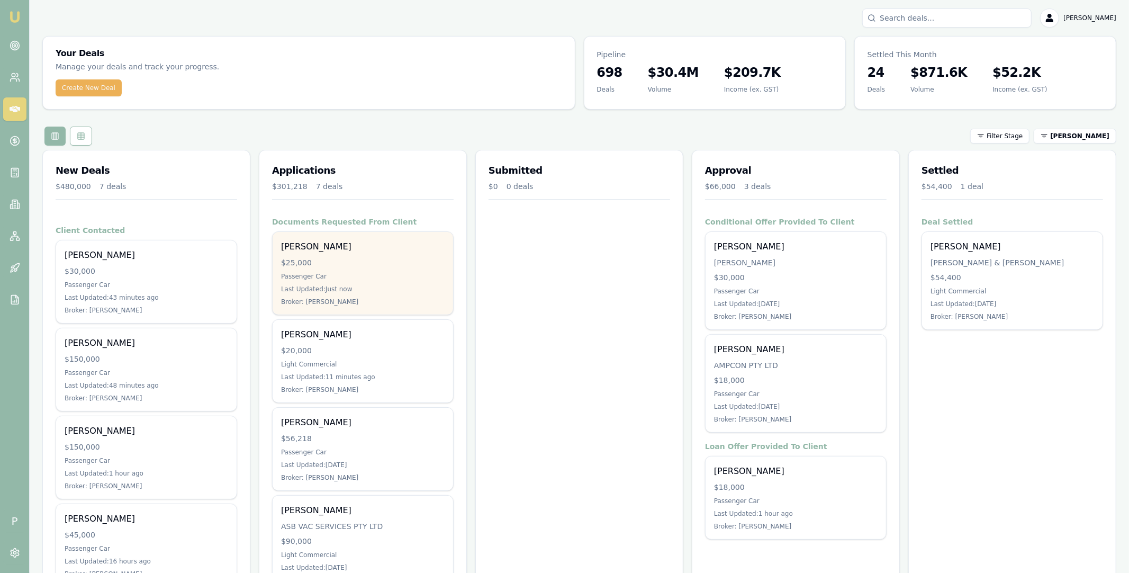
click at [382, 257] on div "$25,000" at bounding box center [363, 262] width 164 height 11
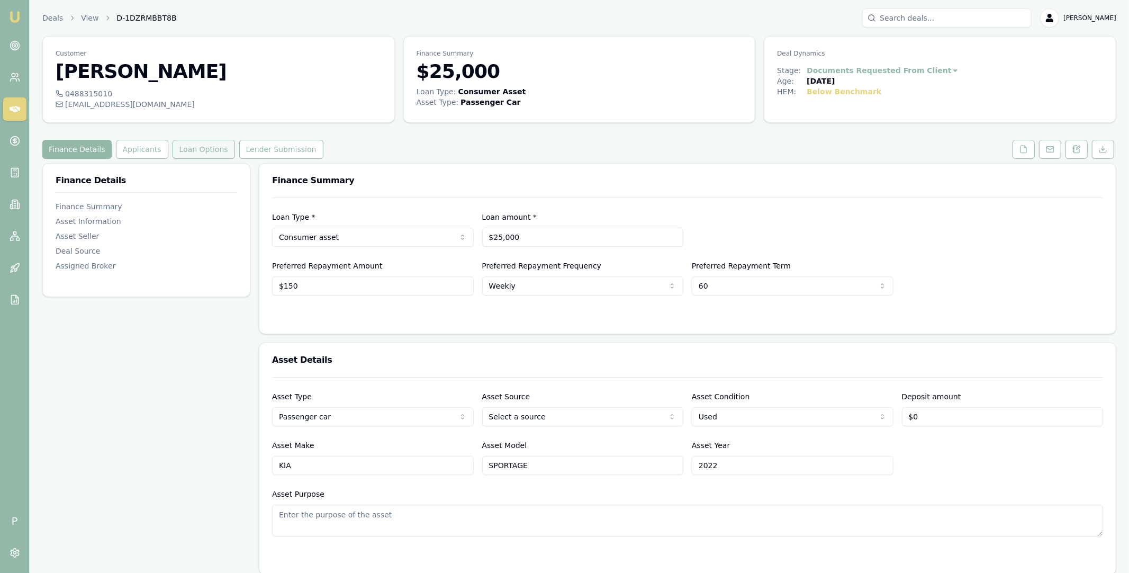
click at [218, 152] on button "Loan Options" at bounding box center [204, 149] width 62 height 19
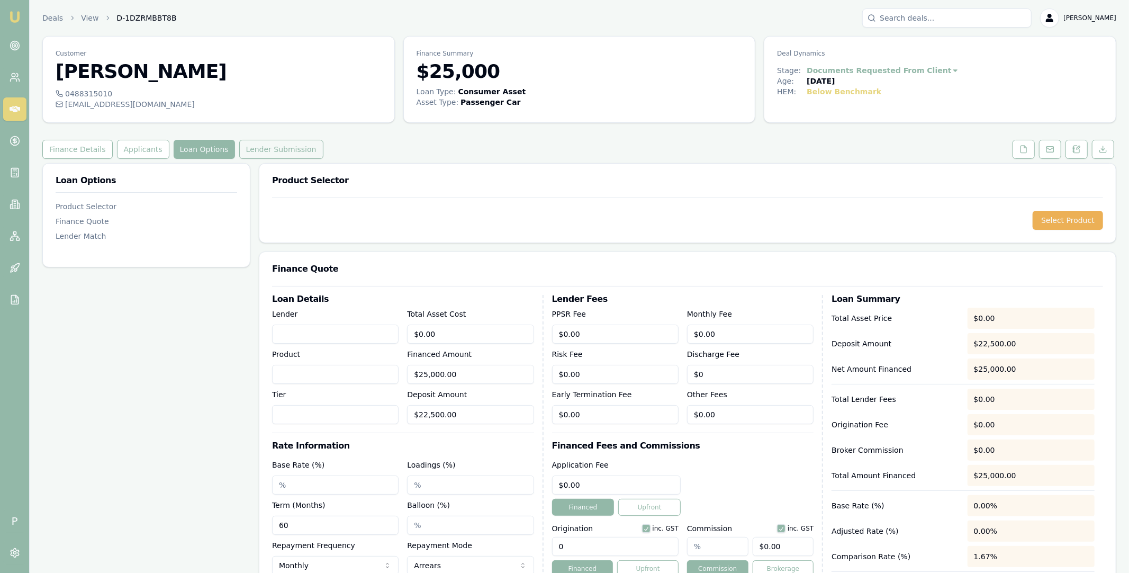
click at [251, 147] on button "Lender Submission" at bounding box center [281, 149] width 84 height 19
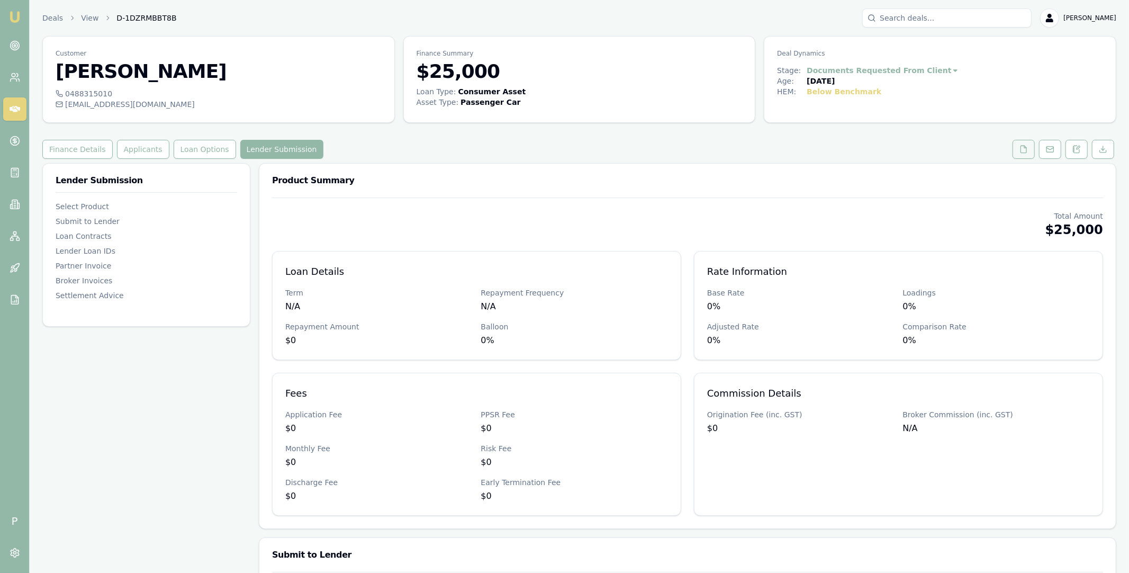
click at [1018, 152] on button at bounding box center [1023, 149] width 22 height 19
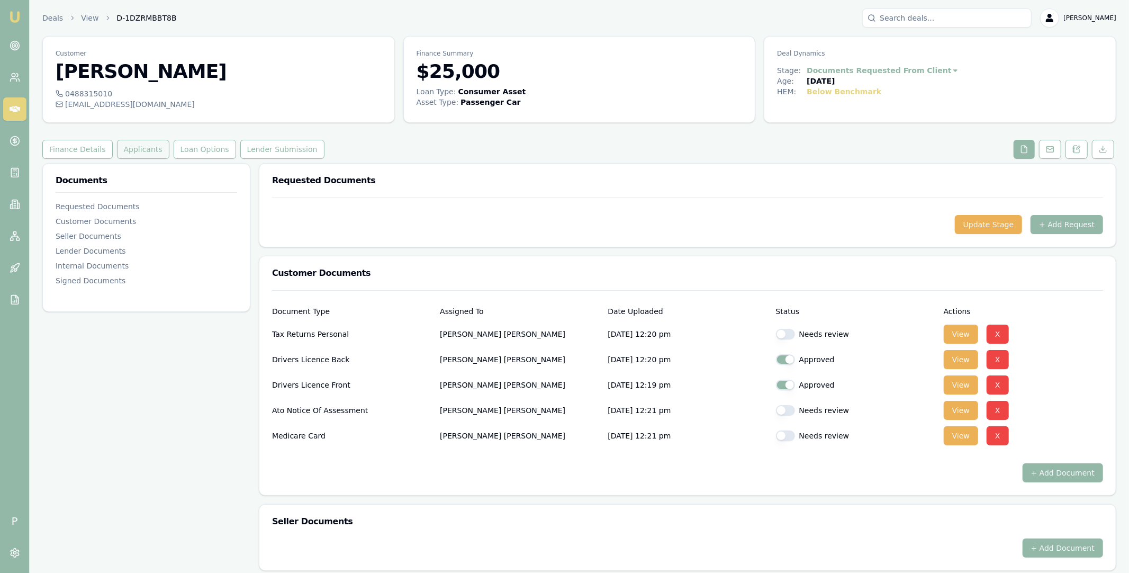
click at [139, 149] on button "Applicants" at bounding box center [143, 149] width 52 height 19
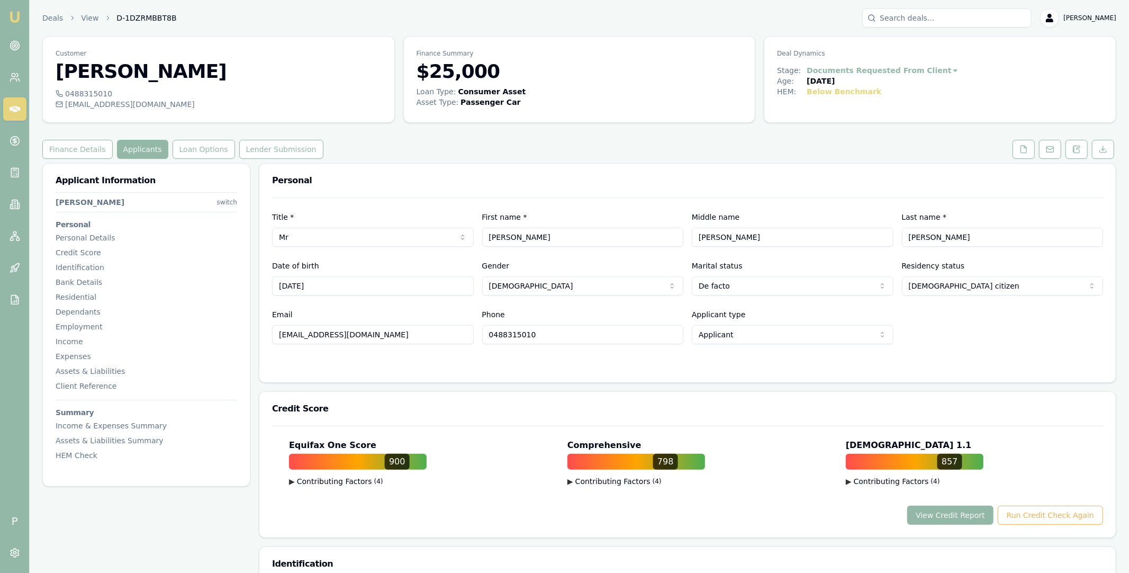
click at [790, 175] on div "Personal" at bounding box center [687, 181] width 856 height 34
